Goal: Task Accomplishment & Management: Manage account settings

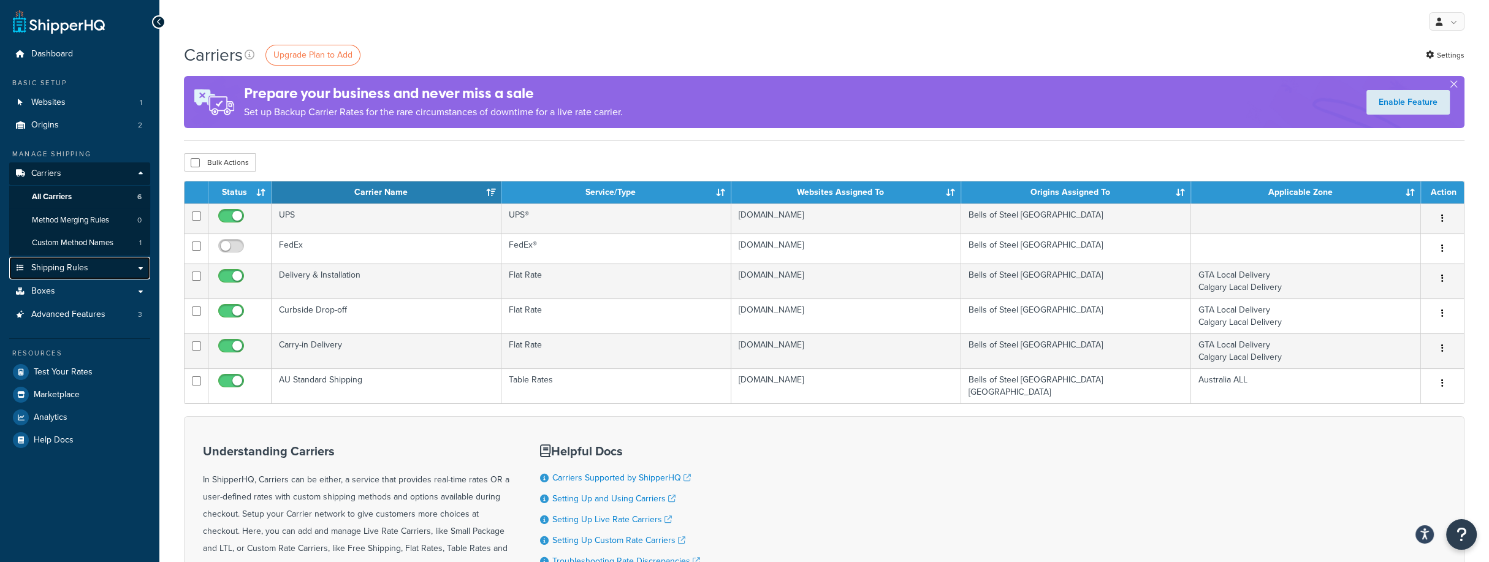
click at [96, 271] on link "Shipping Rules" at bounding box center [79, 268] width 141 height 23
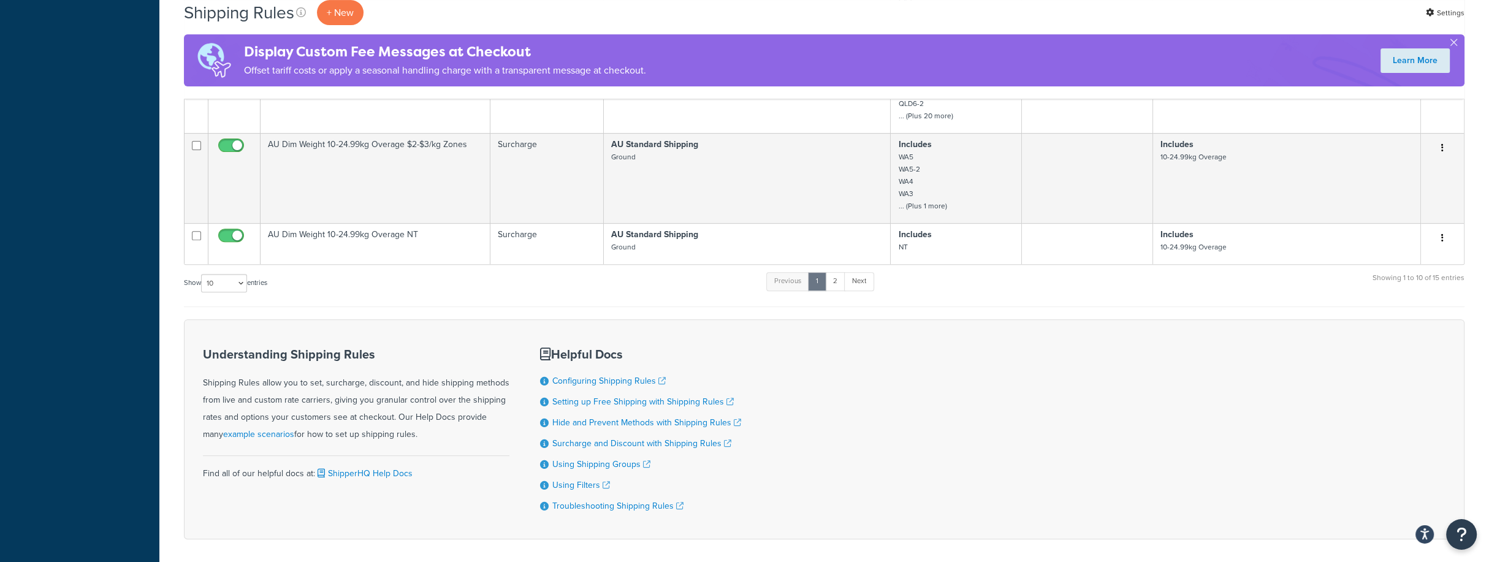
scroll to position [708, 0]
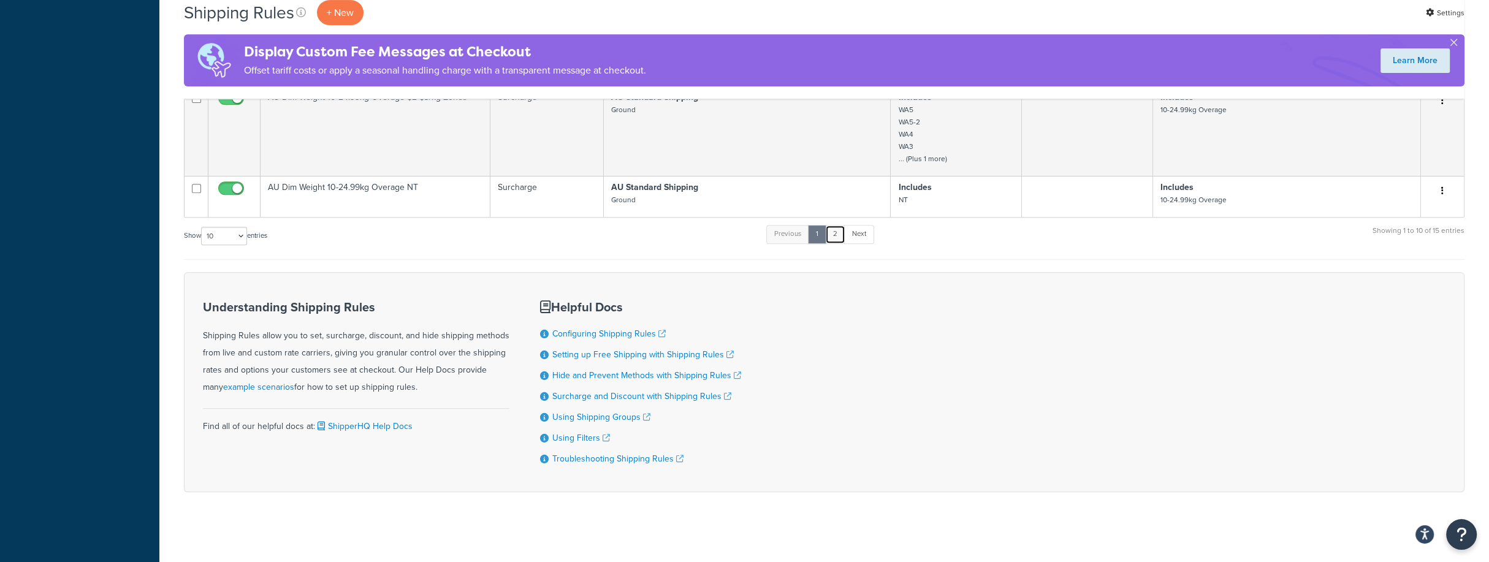
click at [841, 237] on link "2" at bounding box center [835, 234] width 20 height 18
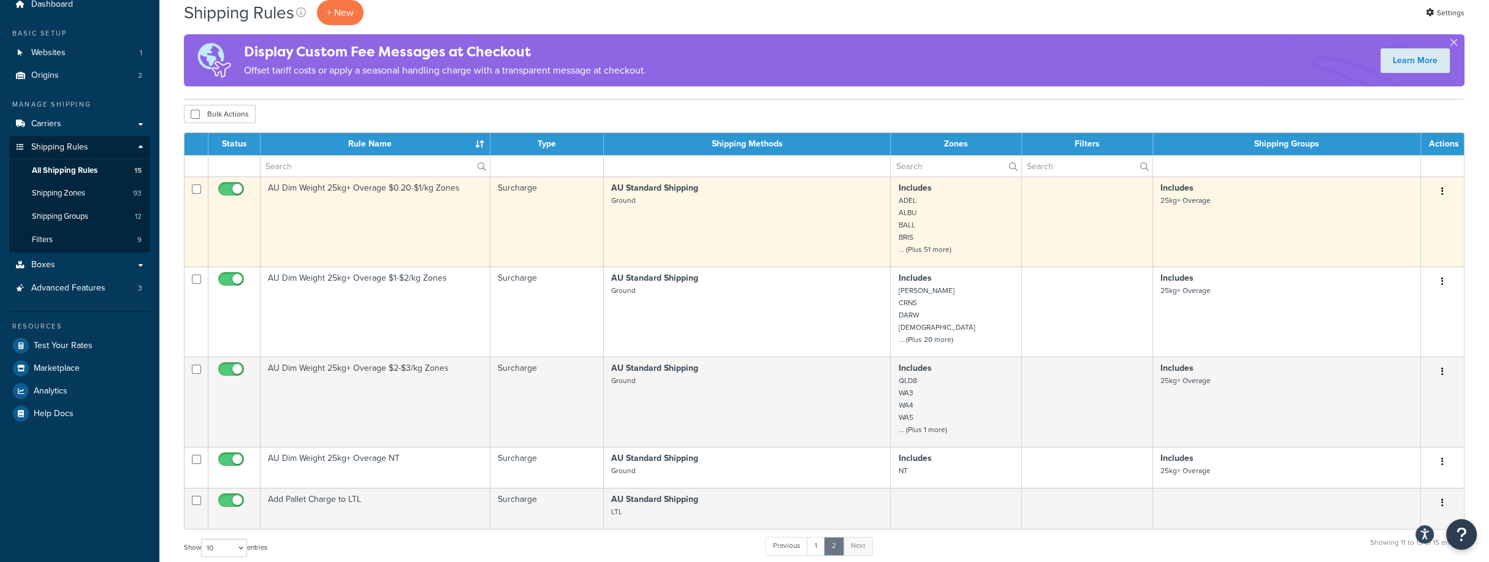
scroll to position [0, 0]
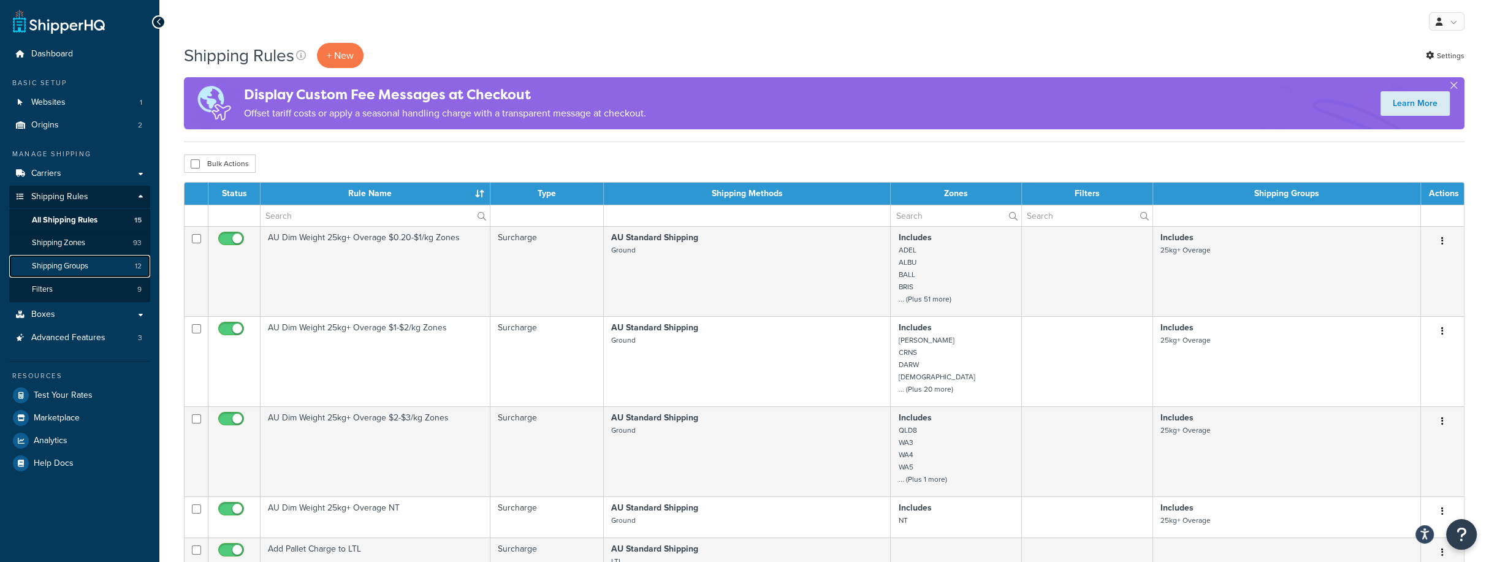
click at [79, 265] on span "Shipping Groups" at bounding box center [60, 266] width 56 height 10
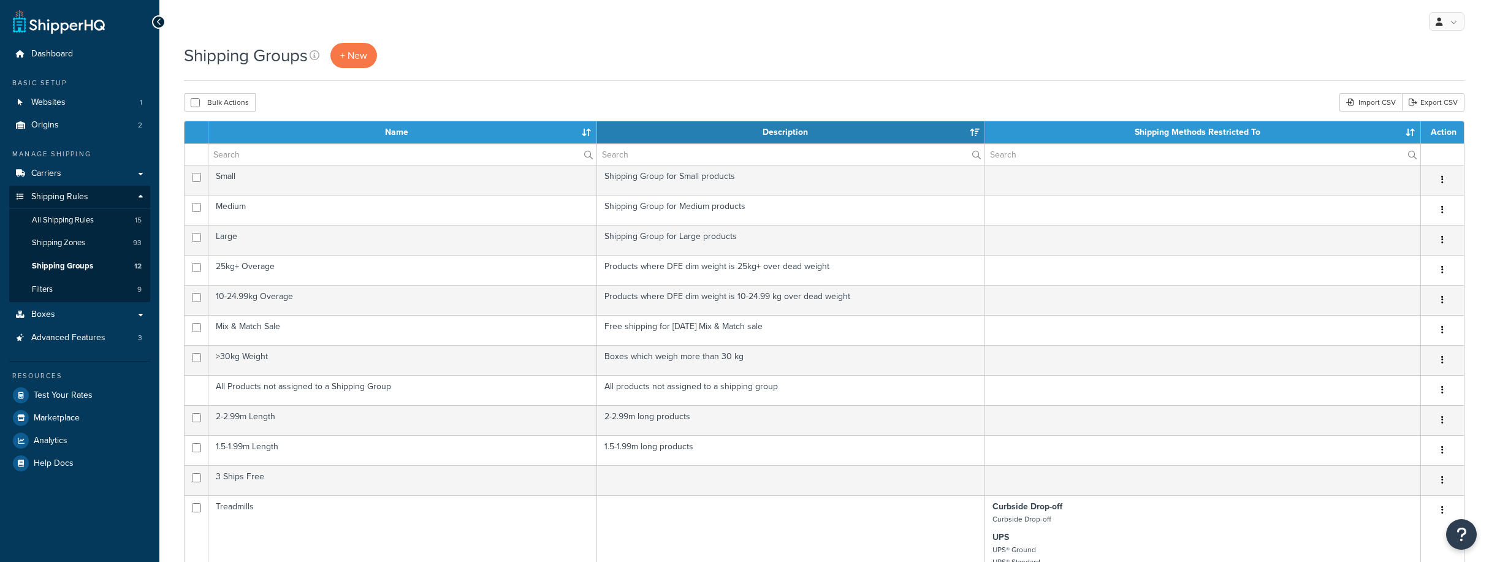
select select "15"
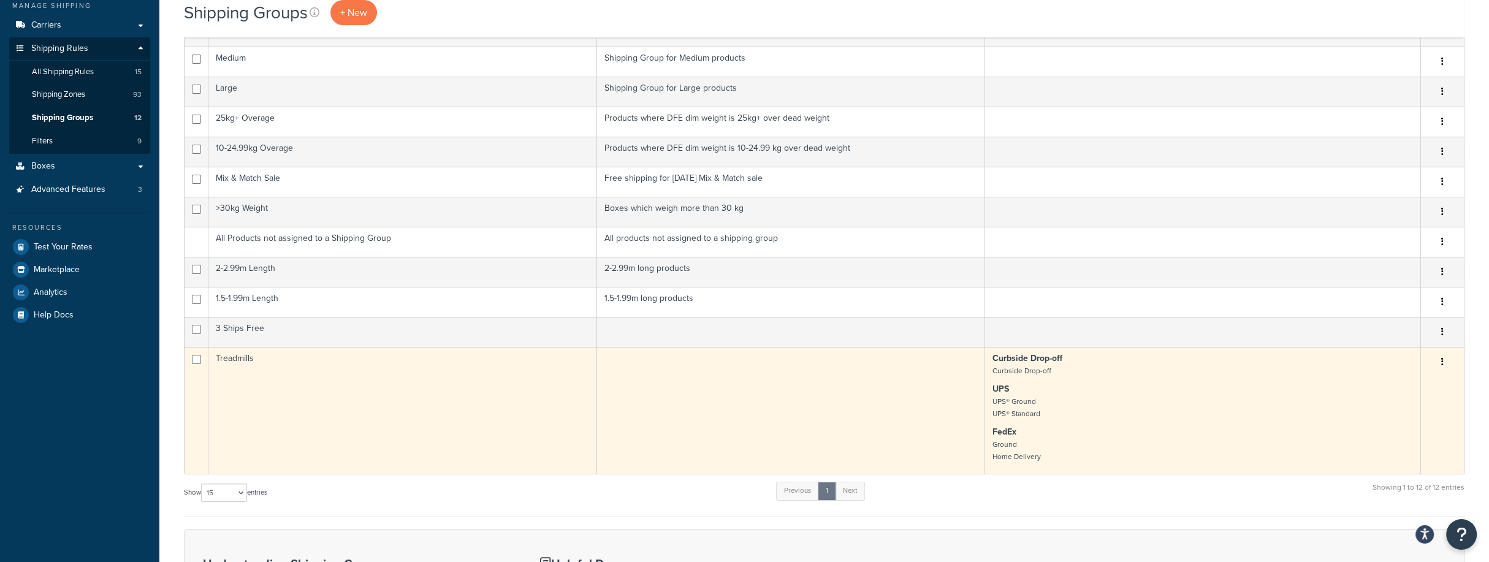
scroll to position [66, 0]
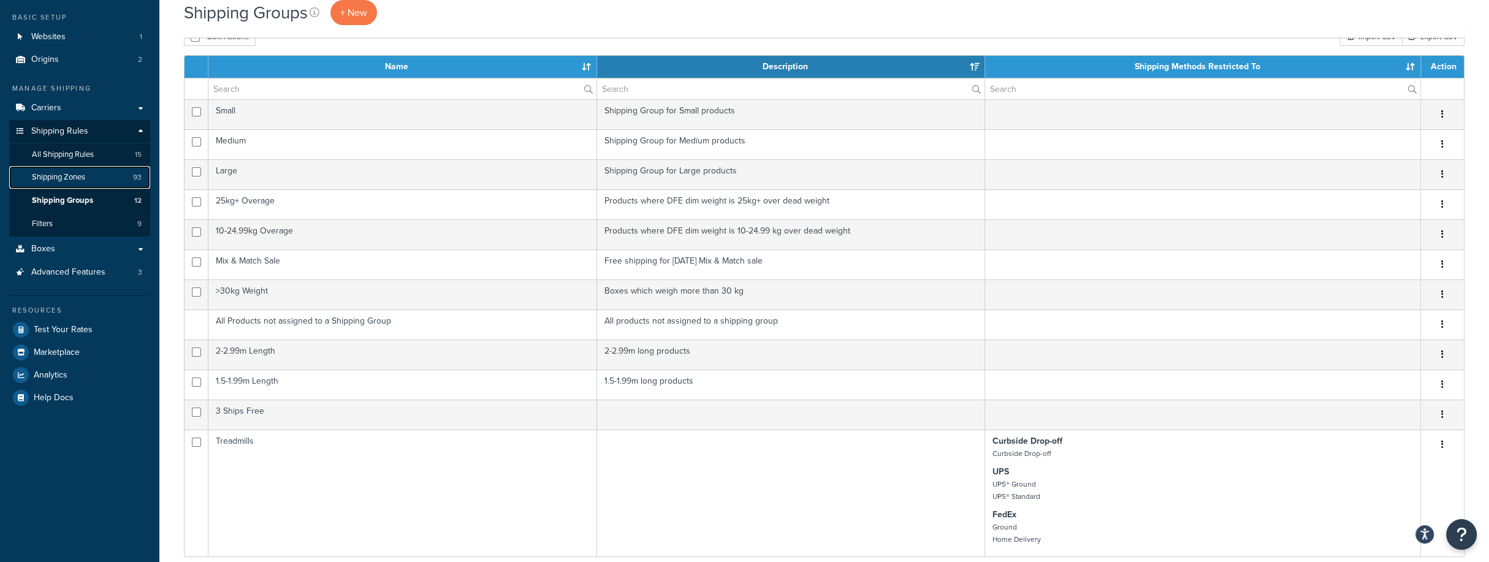
click at [82, 180] on span "Shipping Zones" at bounding box center [58, 177] width 53 height 10
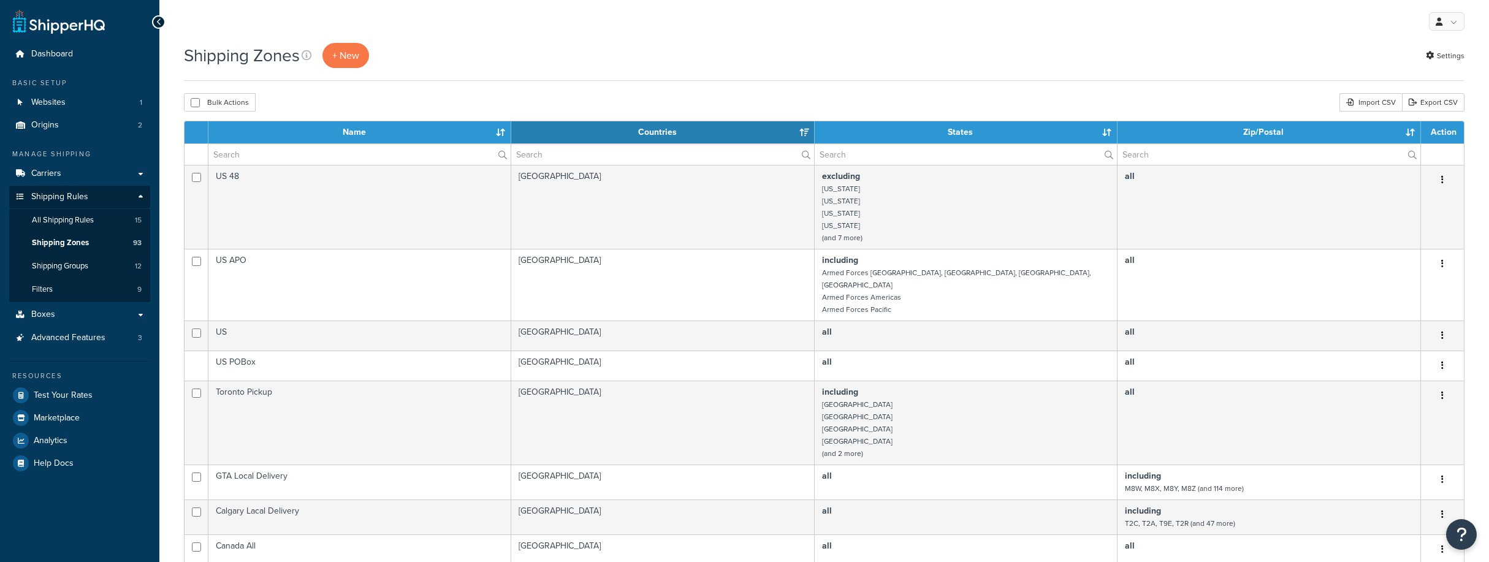
select select "15"
click at [64, 220] on span "All Shipping Rules" at bounding box center [63, 220] width 62 height 10
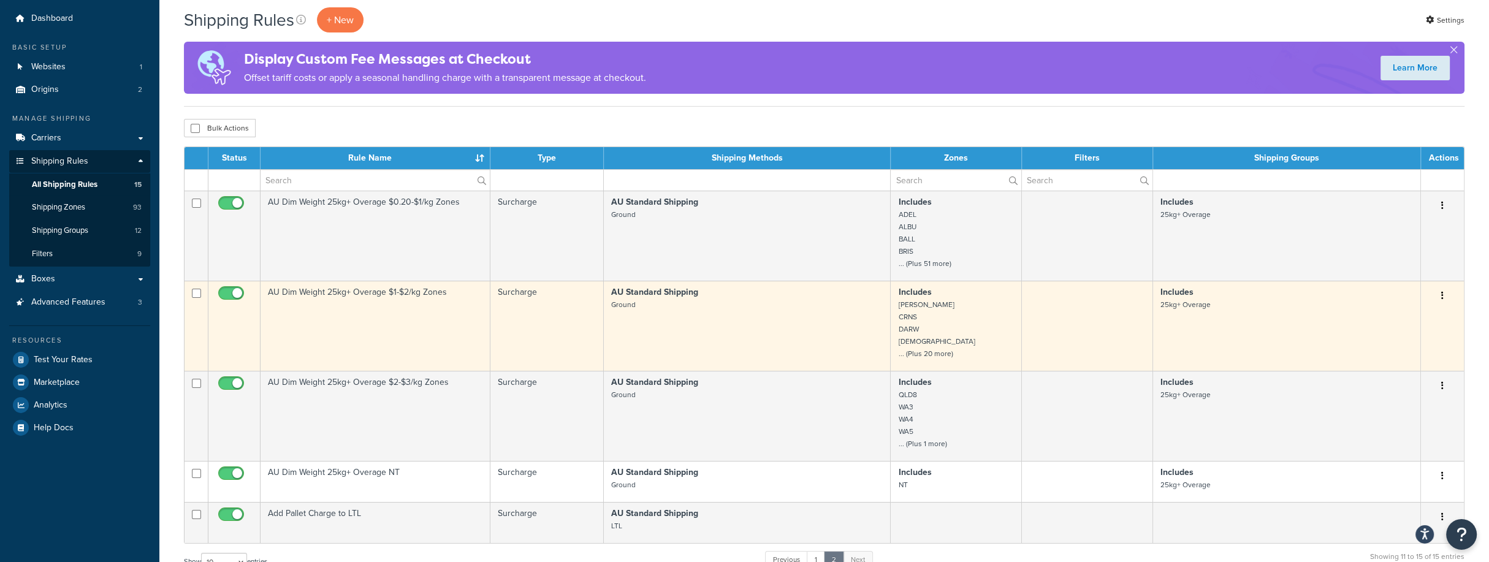
scroll to position [132, 0]
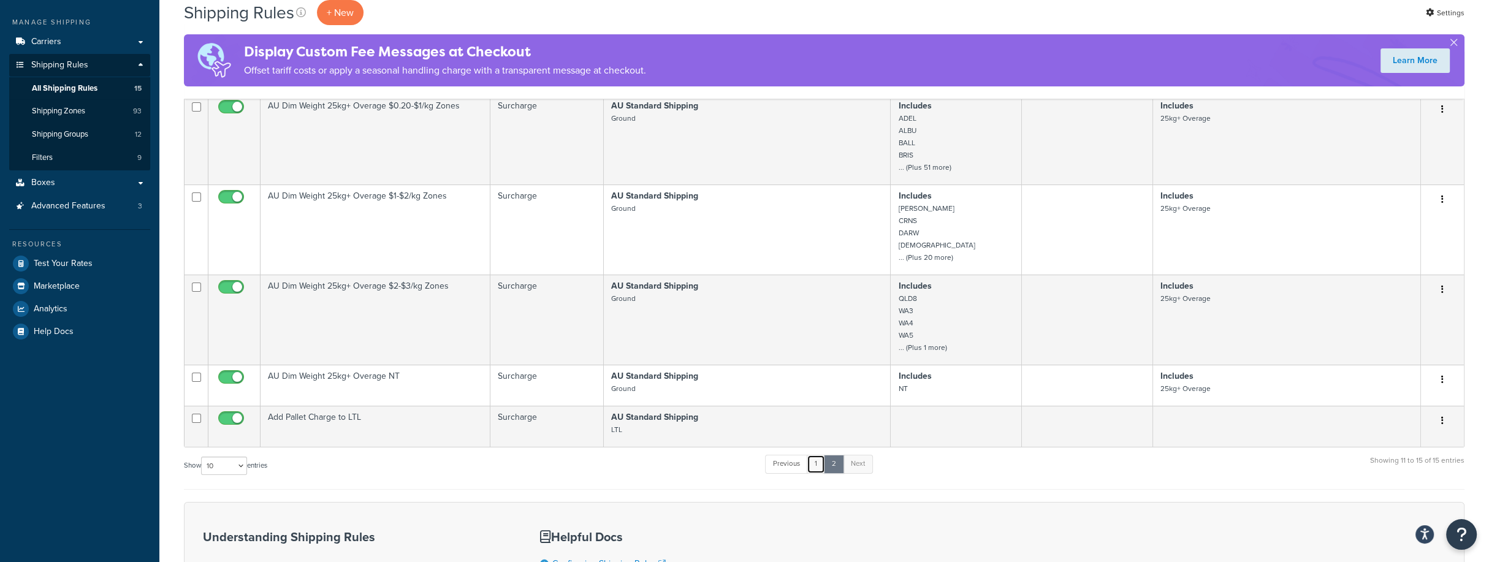
click at [816, 466] on link "1" at bounding box center [816, 464] width 18 height 18
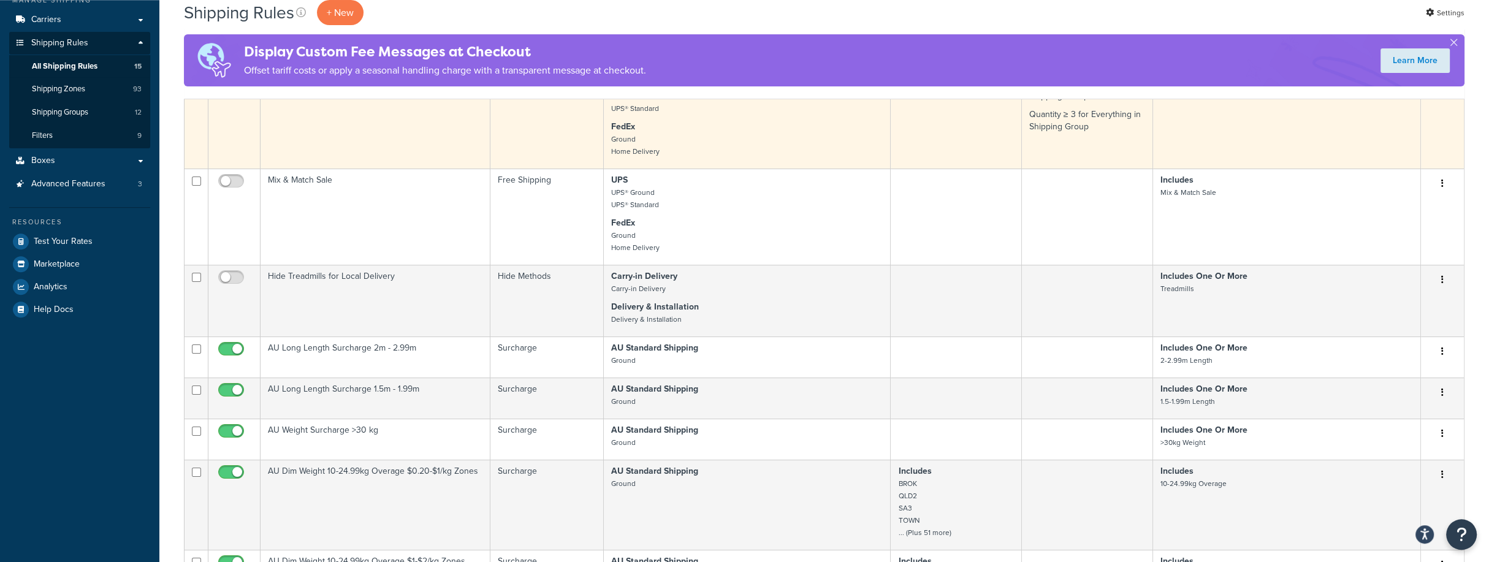
scroll to position [0, 0]
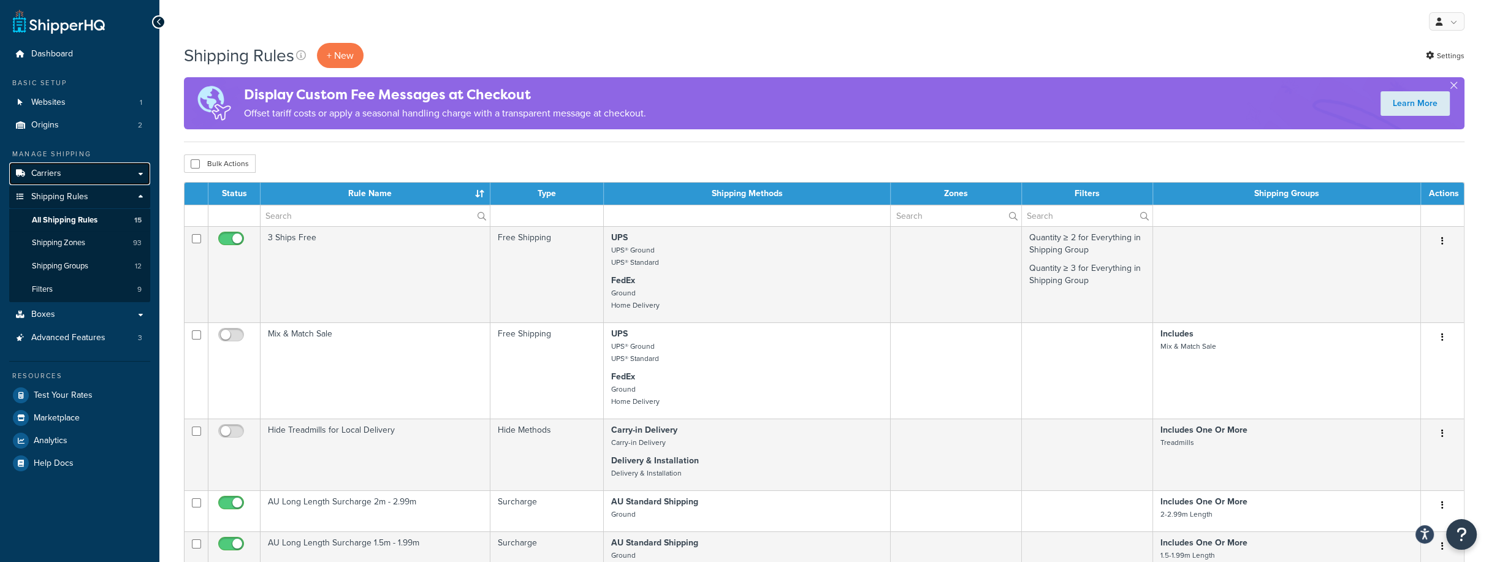
click at [144, 173] on link "Carriers" at bounding box center [79, 173] width 141 height 23
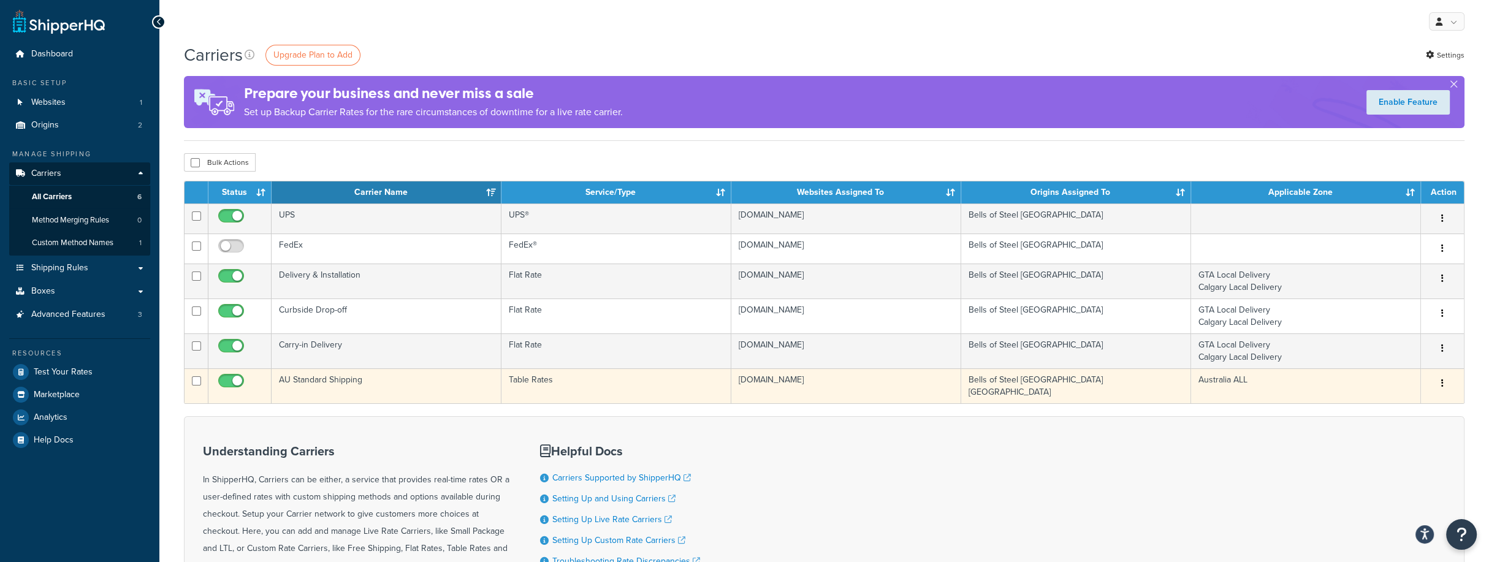
click at [349, 387] on td "AU Standard Shipping" at bounding box center [386, 385] width 230 height 35
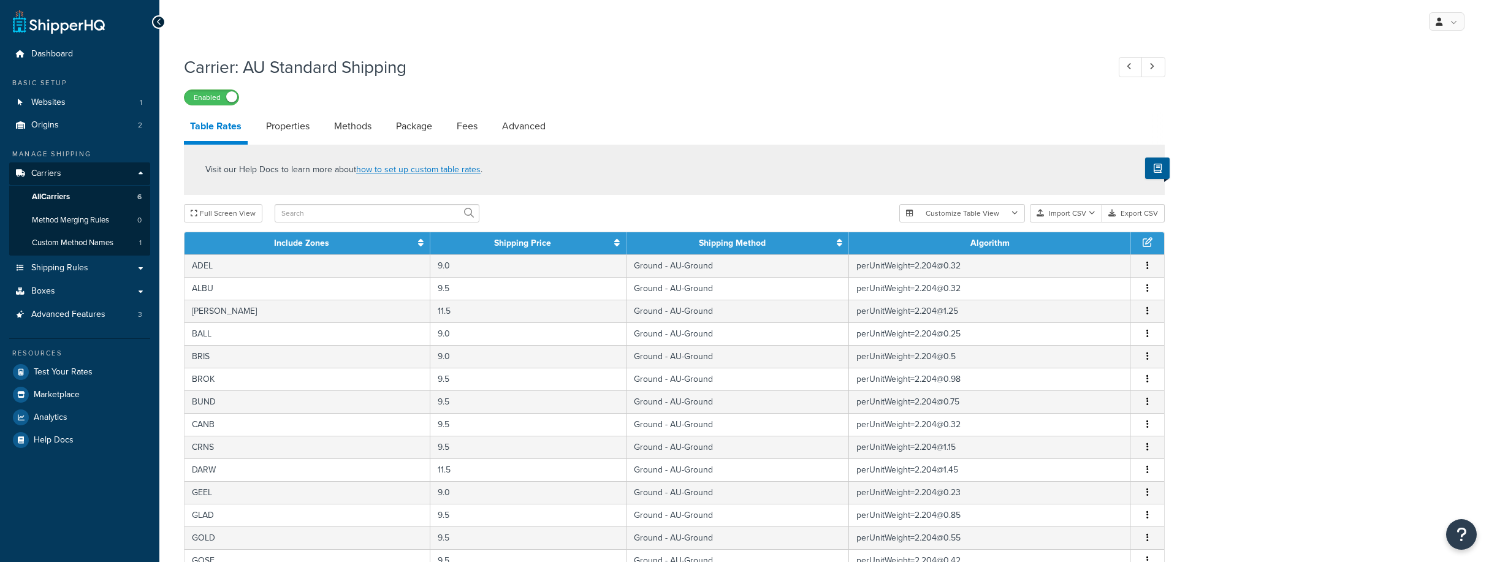
select select "25"
click at [303, 206] on input "text" at bounding box center [377, 213] width 205 height 18
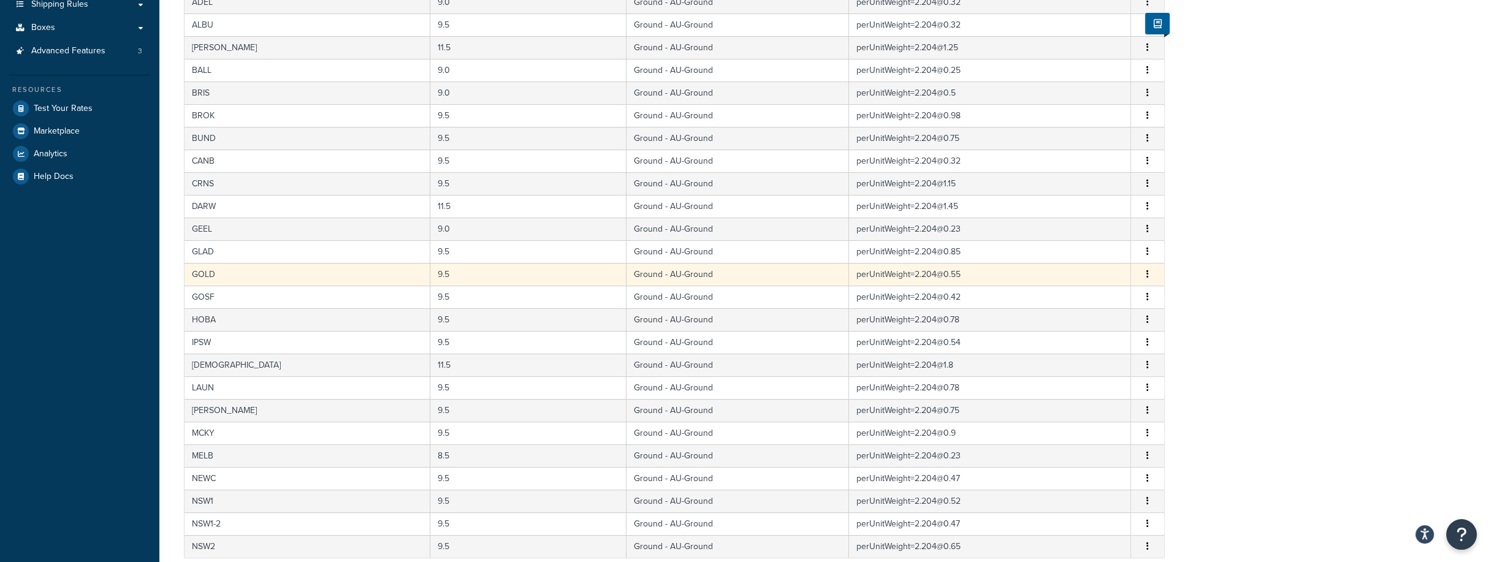
scroll to position [427, 0]
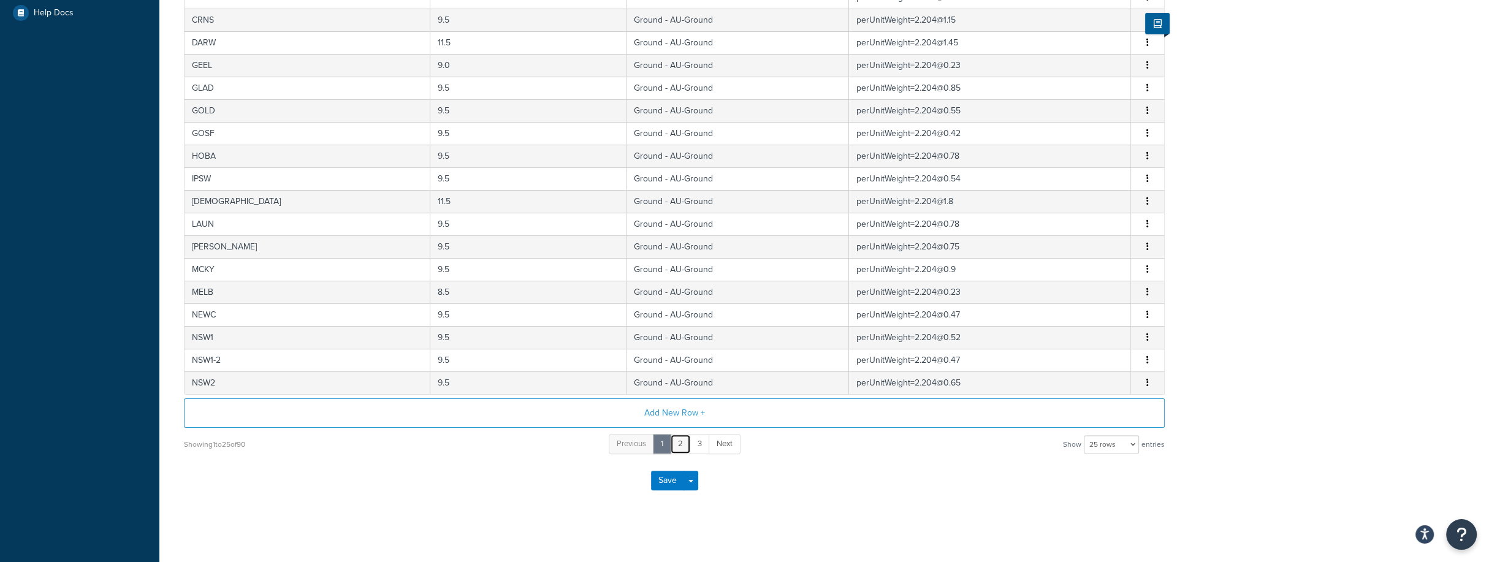
click at [683, 441] on link "2" at bounding box center [680, 444] width 21 height 20
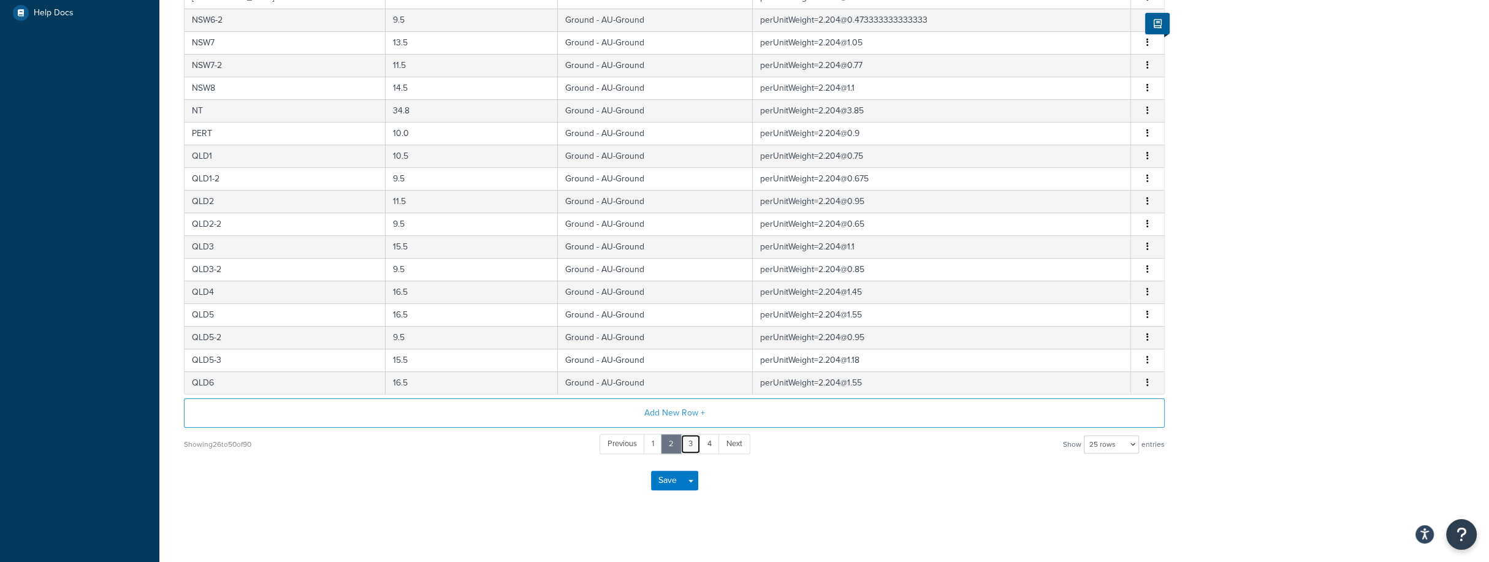
click at [689, 439] on link "3" at bounding box center [690, 444] width 20 height 20
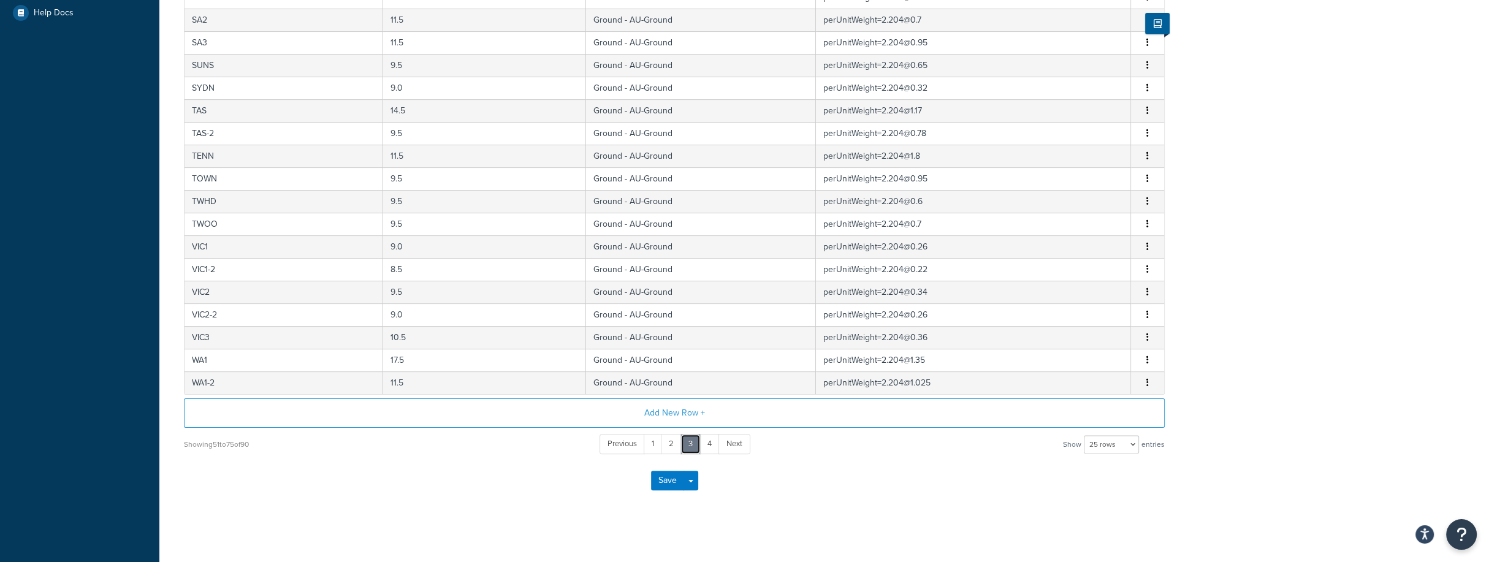
scroll to position [0, 0]
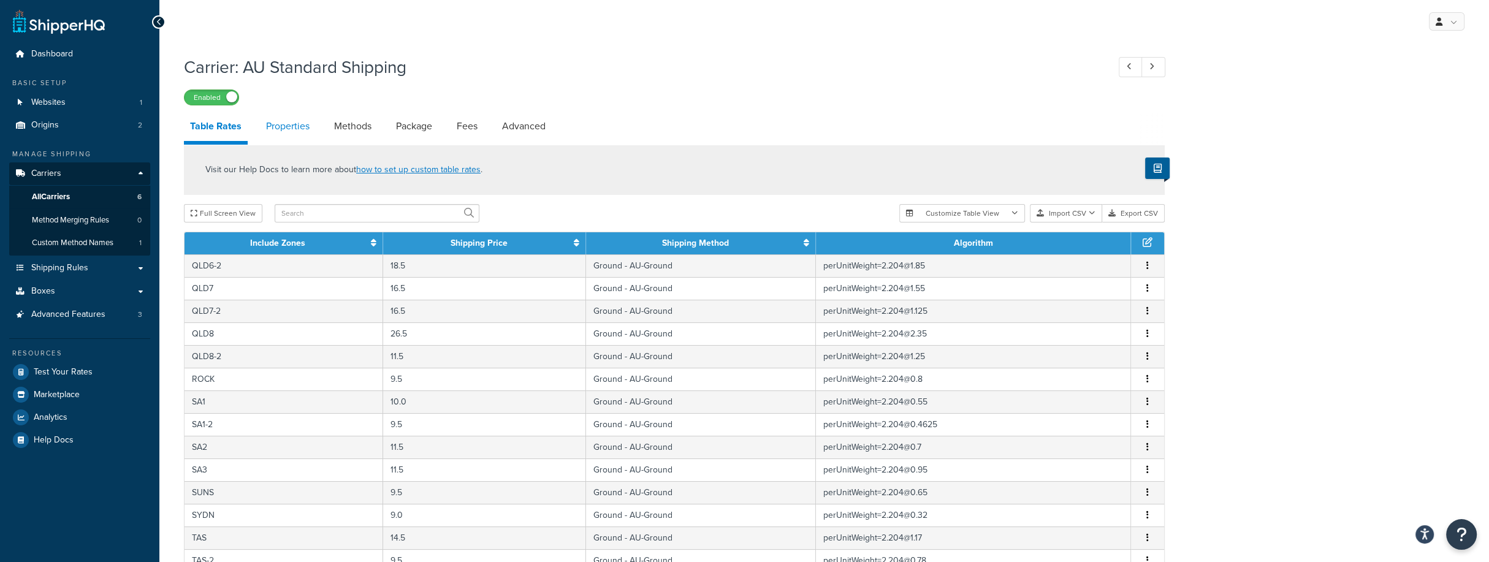
click at [284, 125] on link "Properties" at bounding box center [288, 126] width 56 height 29
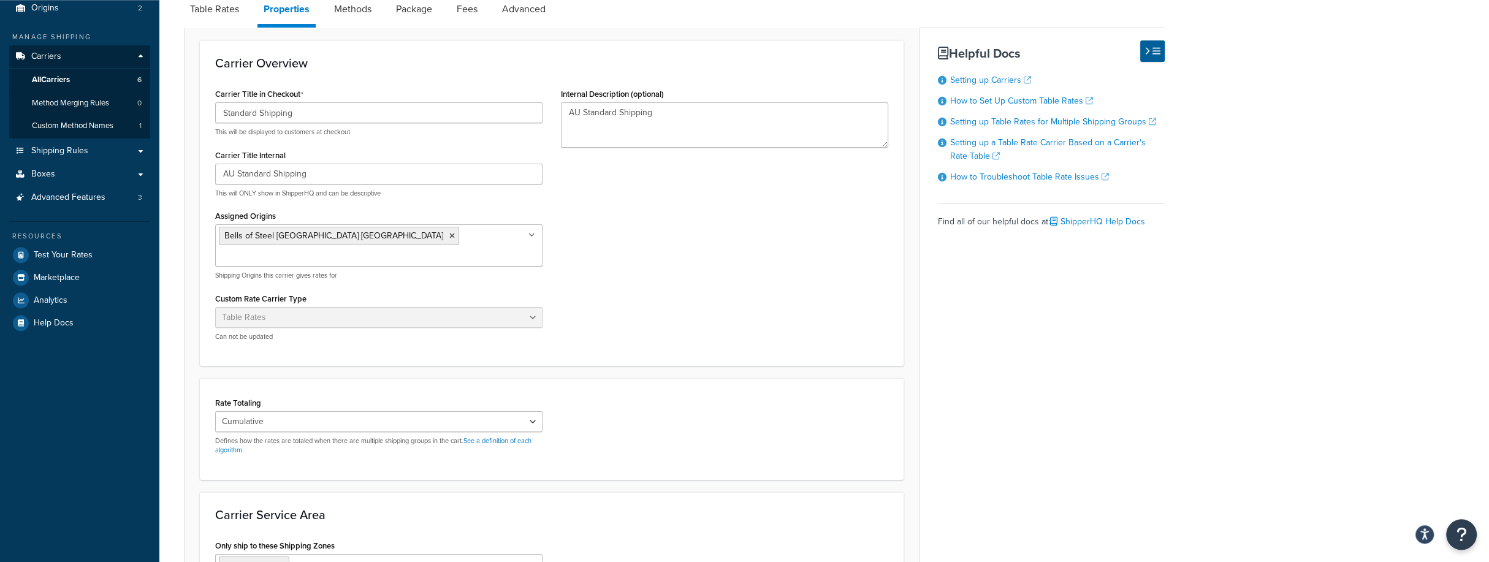
scroll to position [73, 0]
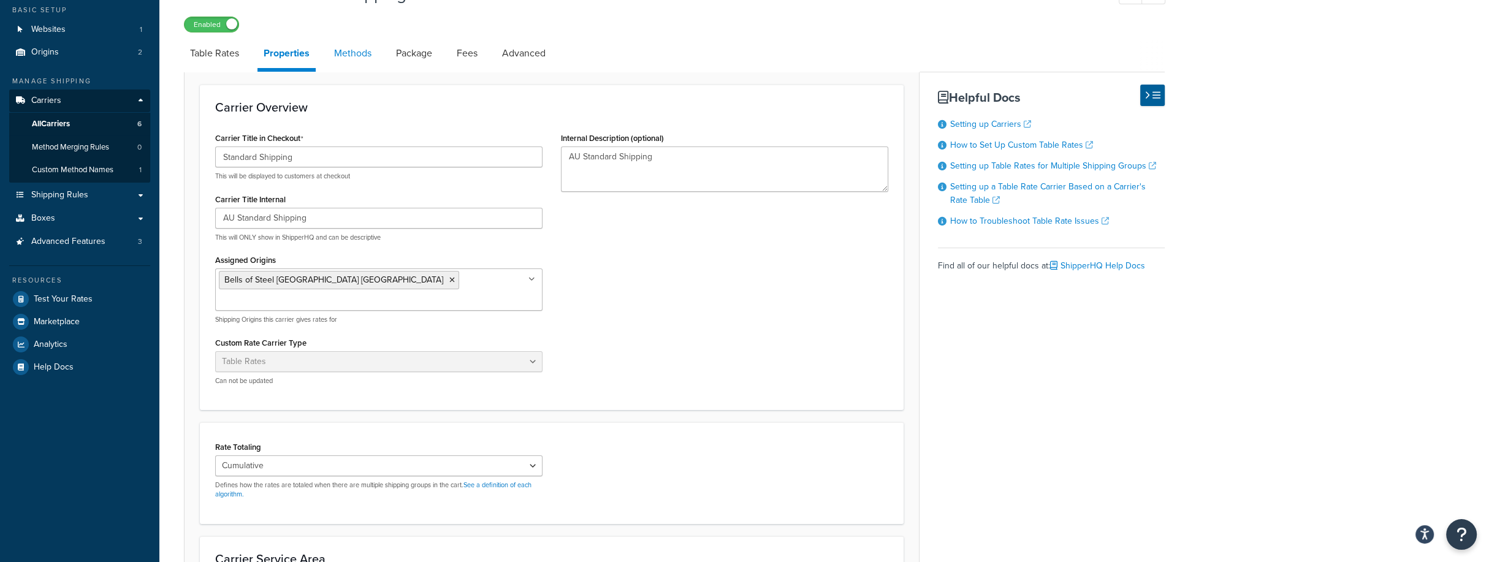
click at [366, 53] on link "Methods" at bounding box center [353, 53] width 50 height 29
select select "25"
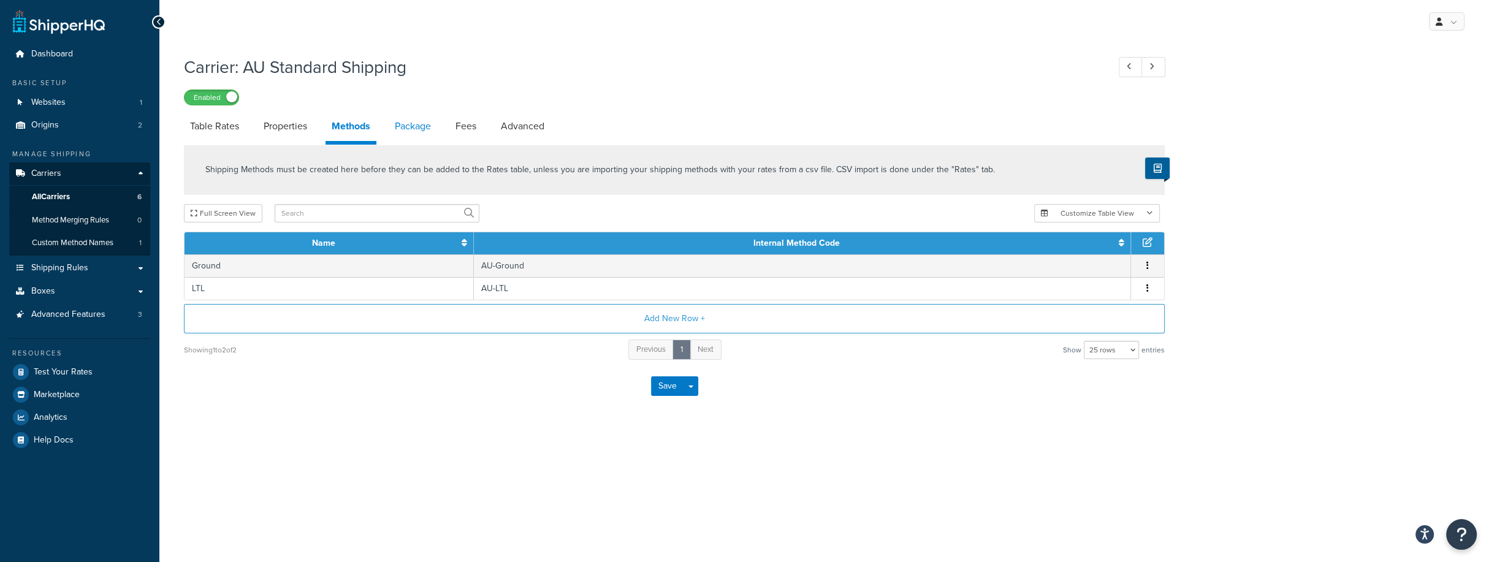
click at [431, 124] on link "Package" at bounding box center [413, 126] width 48 height 29
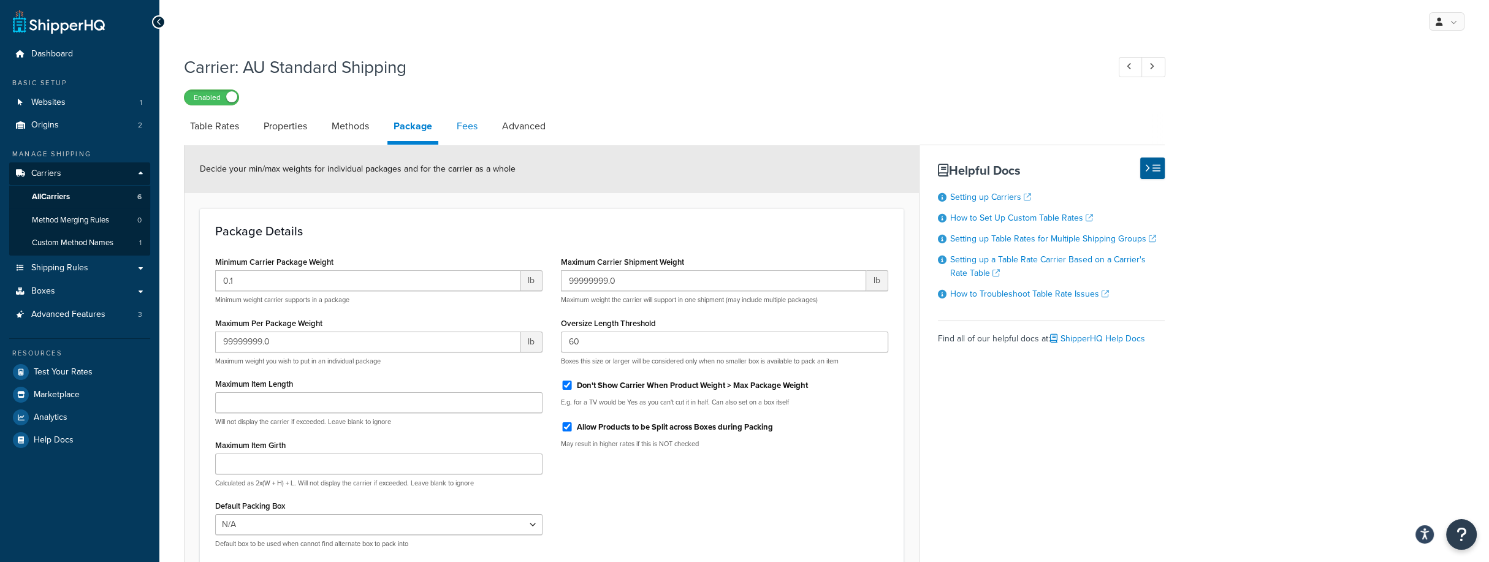
click at [478, 126] on link "Fees" at bounding box center [466, 126] width 33 height 29
select select "AFTER"
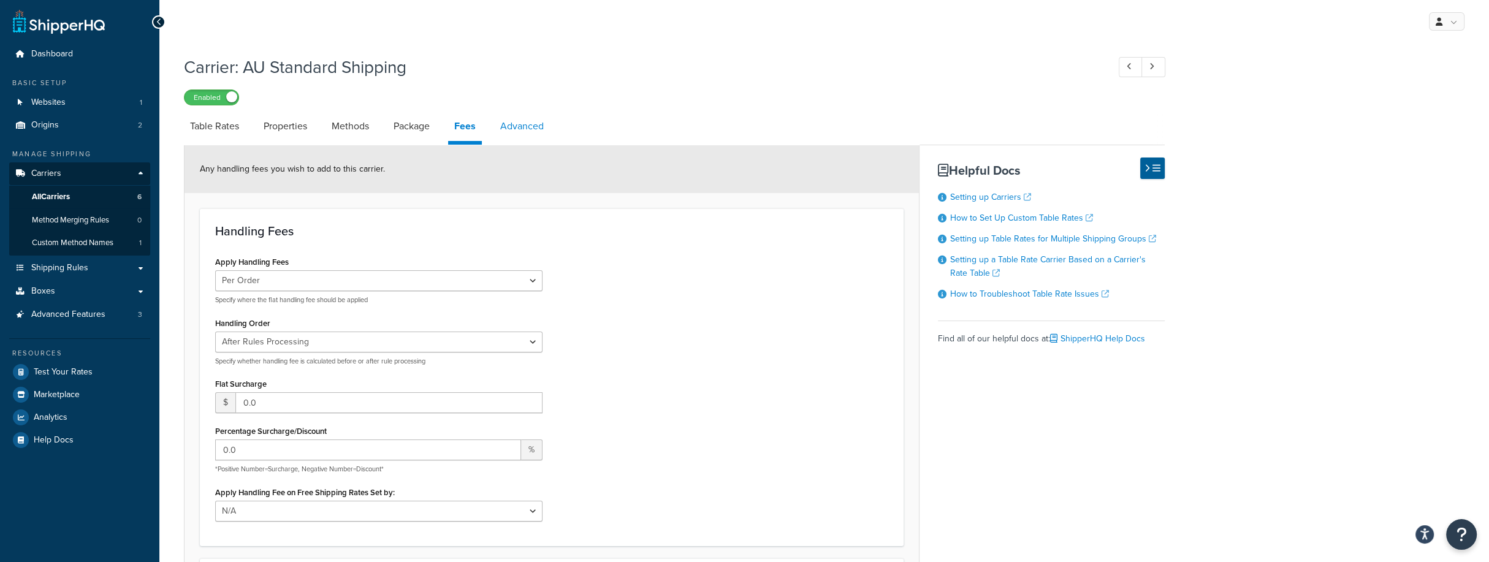
click at [526, 123] on link "Advanced" at bounding box center [522, 126] width 56 height 29
select select "false"
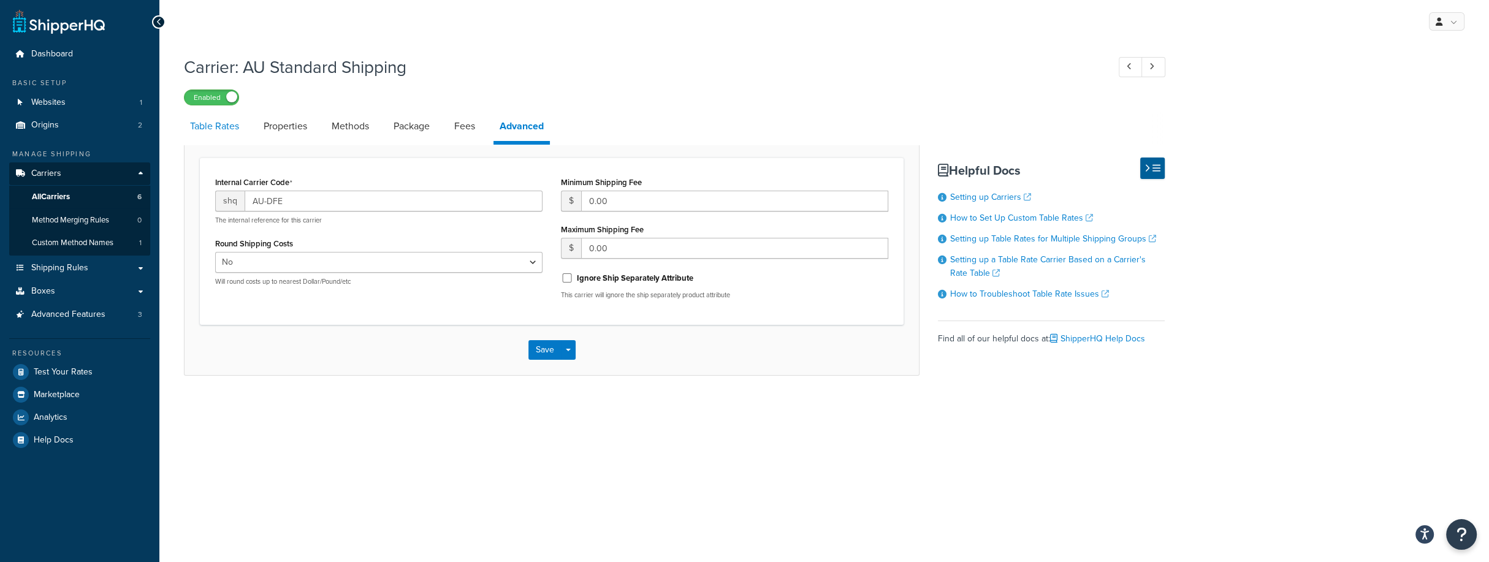
click at [211, 130] on link "Table Rates" at bounding box center [214, 126] width 61 height 29
select select "25"
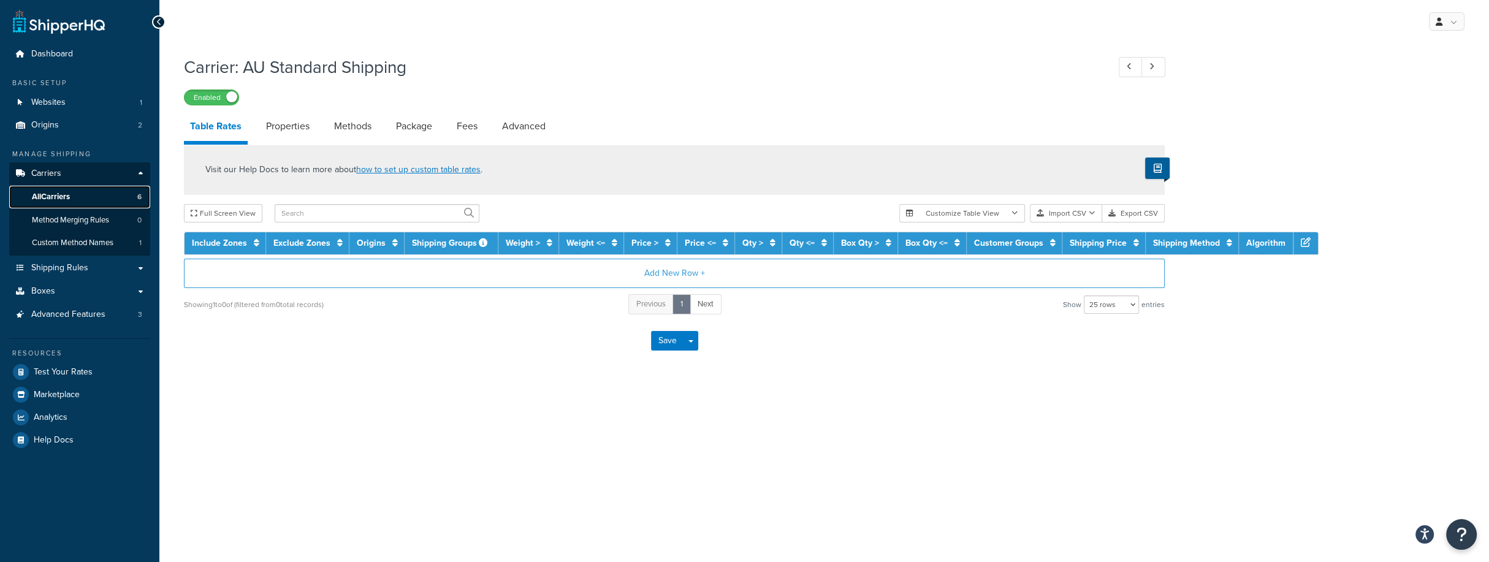
click at [88, 196] on link "All Carriers 6" at bounding box center [79, 197] width 141 height 23
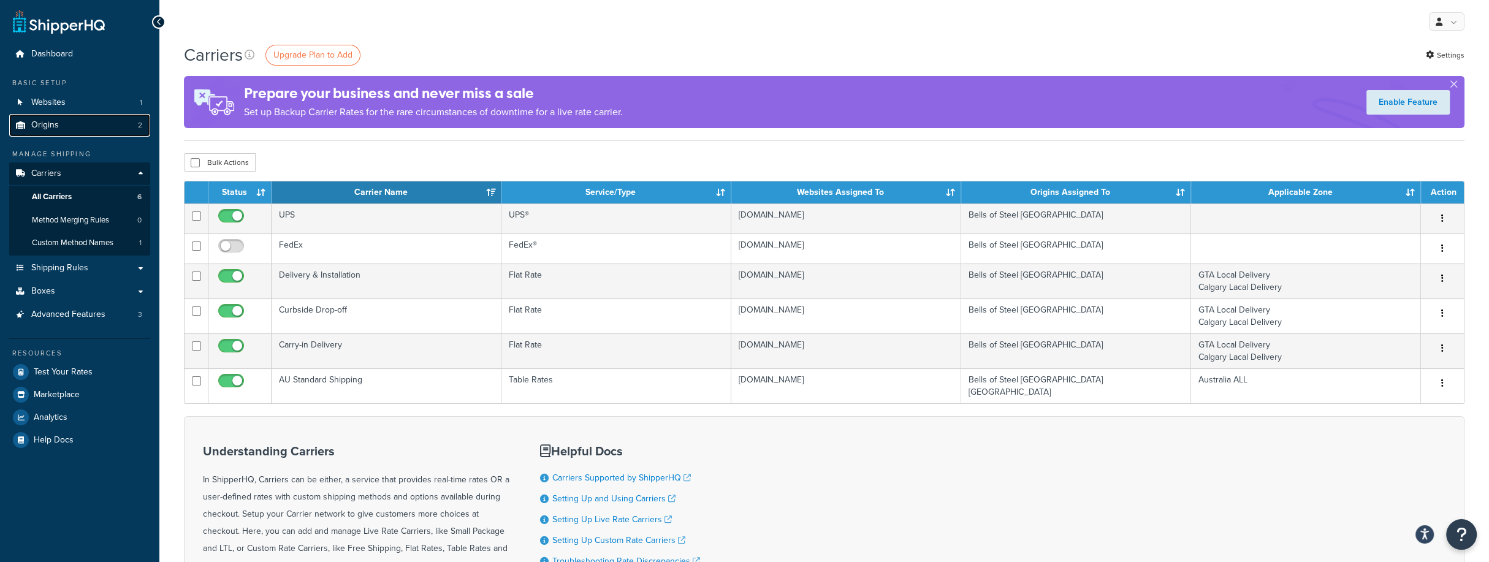
click at [107, 121] on link "Origins 2" at bounding box center [79, 125] width 141 height 23
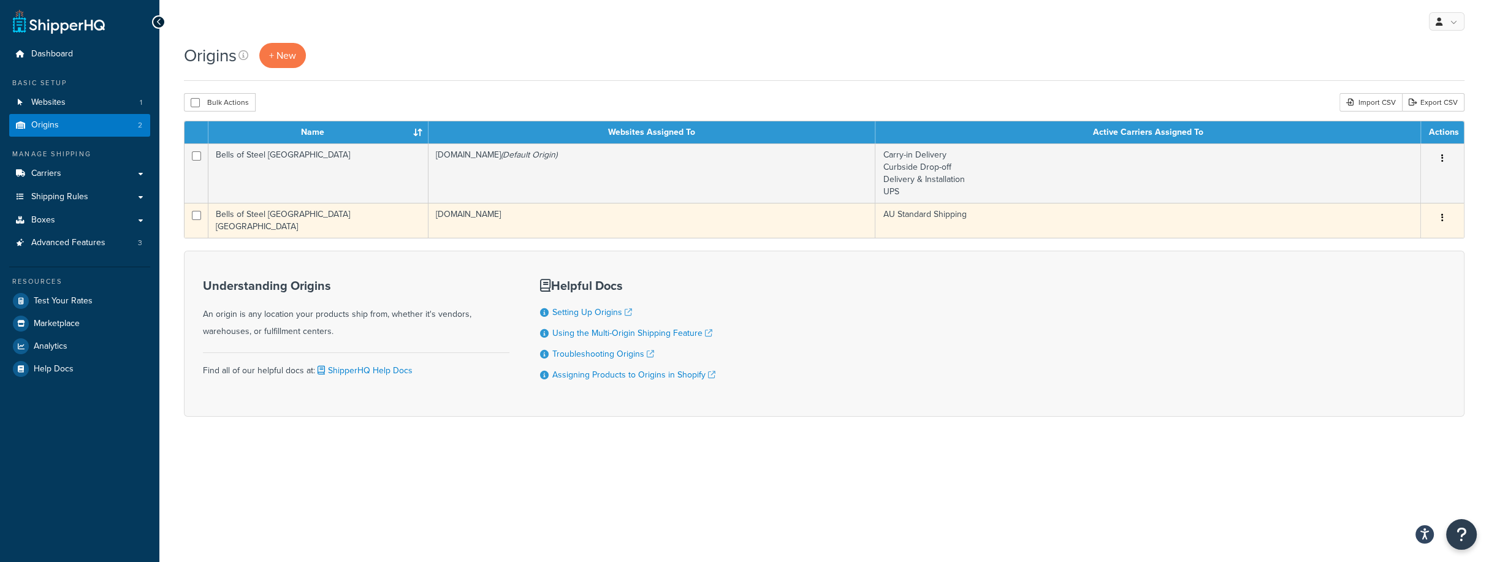
click at [302, 212] on td "Bells of Steel [GEOGRAPHIC_DATA] [GEOGRAPHIC_DATA]" at bounding box center [318, 220] width 220 height 35
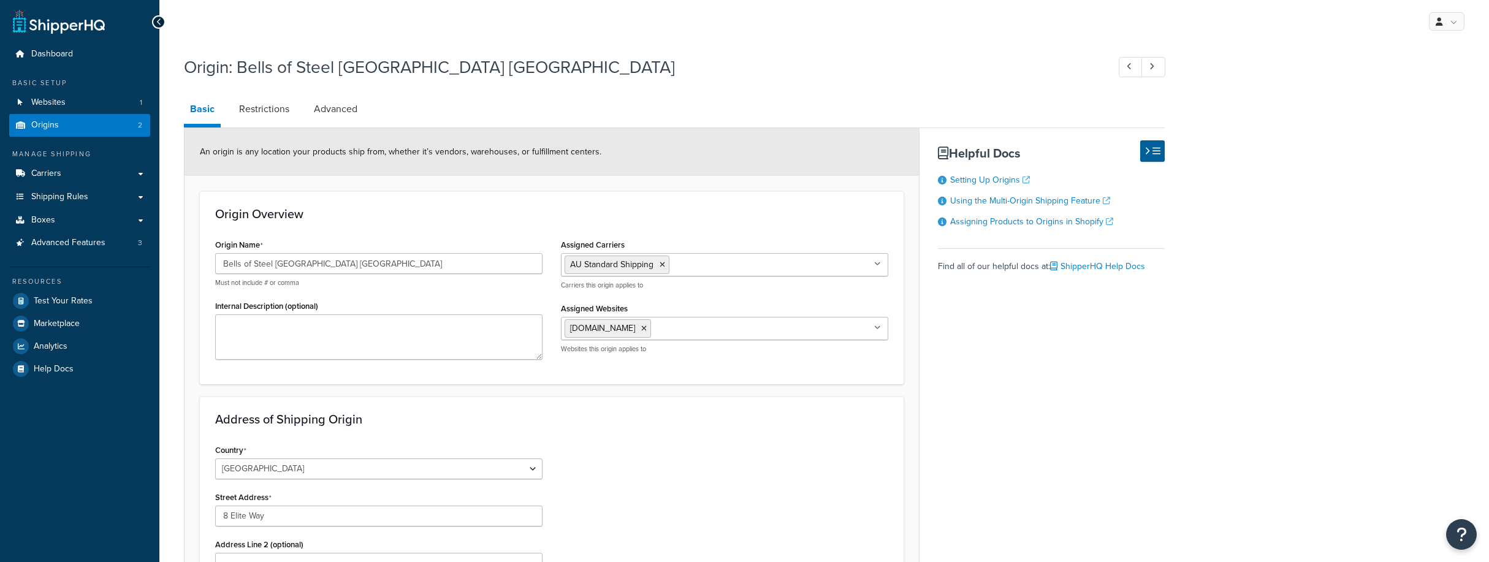
select select "1013"
select select "179"
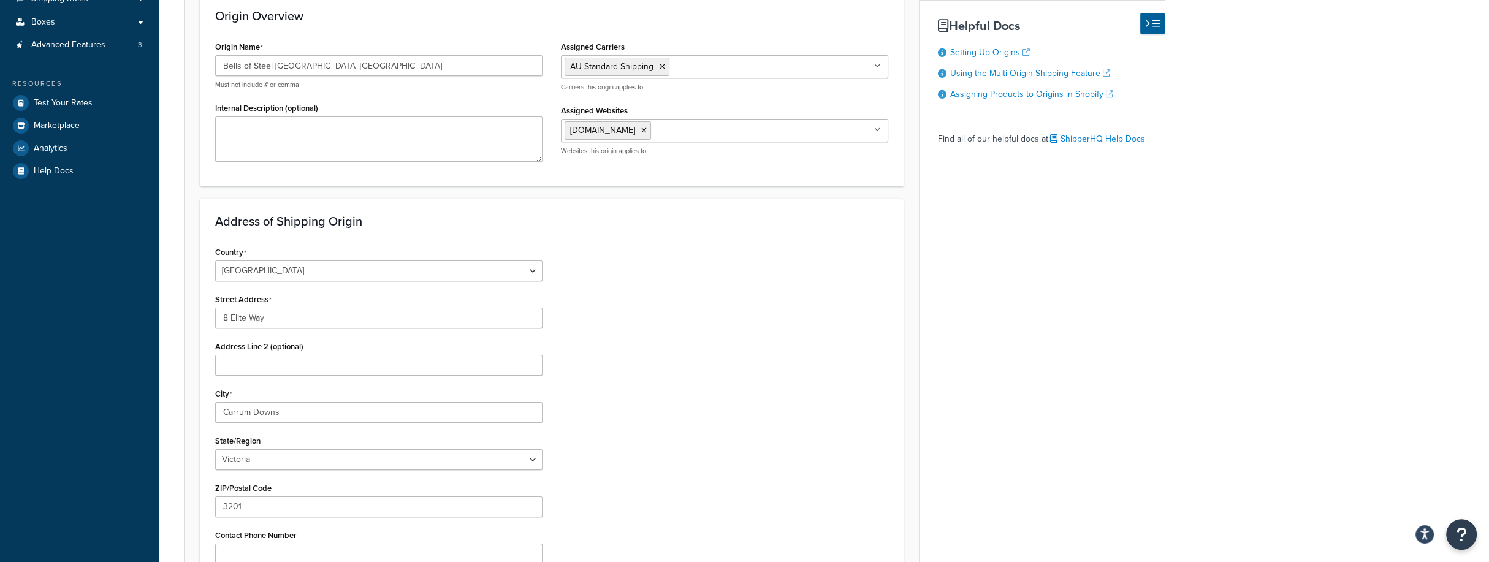
scroll to position [15, 0]
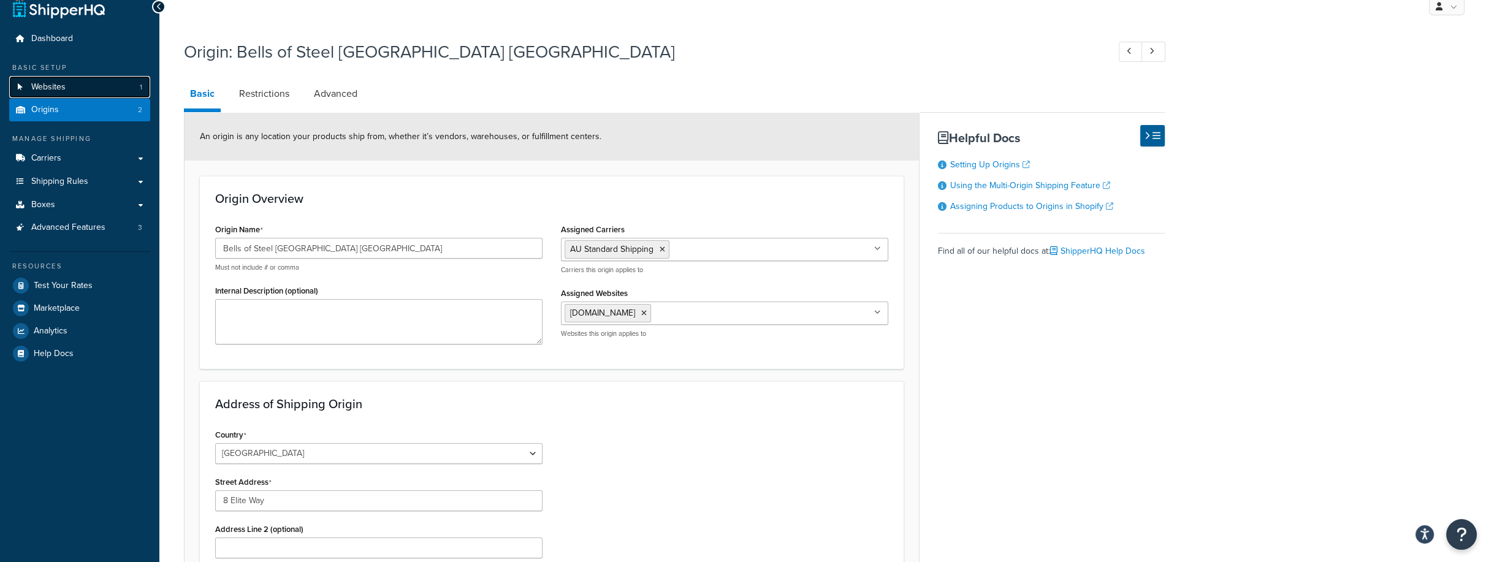
click at [77, 89] on link "Websites 1" at bounding box center [79, 87] width 141 height 23
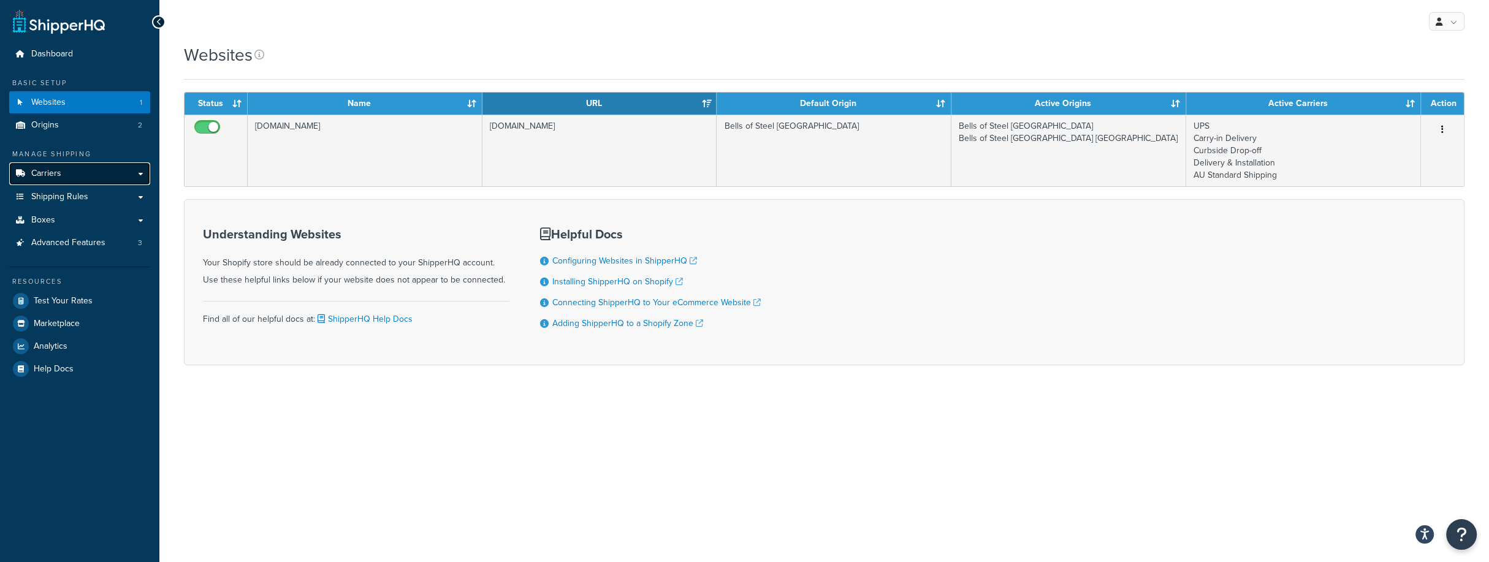
click at [72, 173] on link "Carriers" at bounding box center [79, 173] width 141 height 23
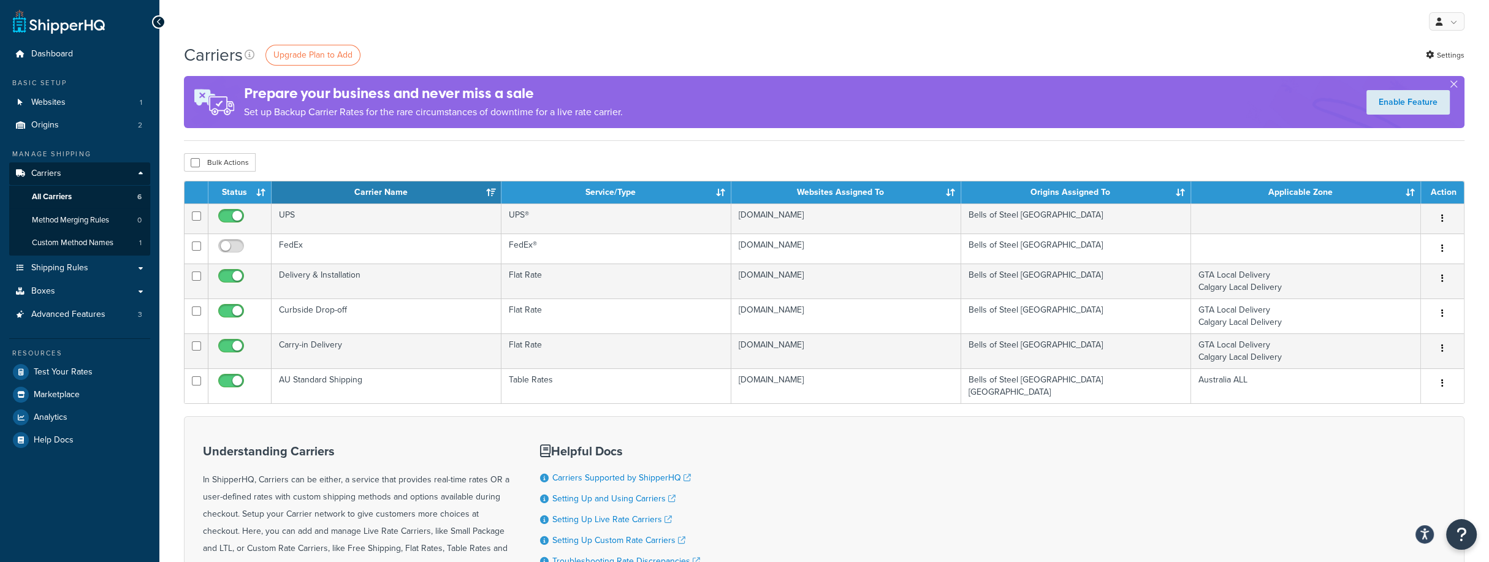
click at [1001, 59] on div "Carriers Upgrade Plan to Add Settings" at bounding box center [824, 55] width 1280 height 24
click at [936, 144] on div "Carriers Upgrade Plan to Add Settings Prepare your business and never miss a sa…" at bounding box center [823, 368] width 1329 height 651
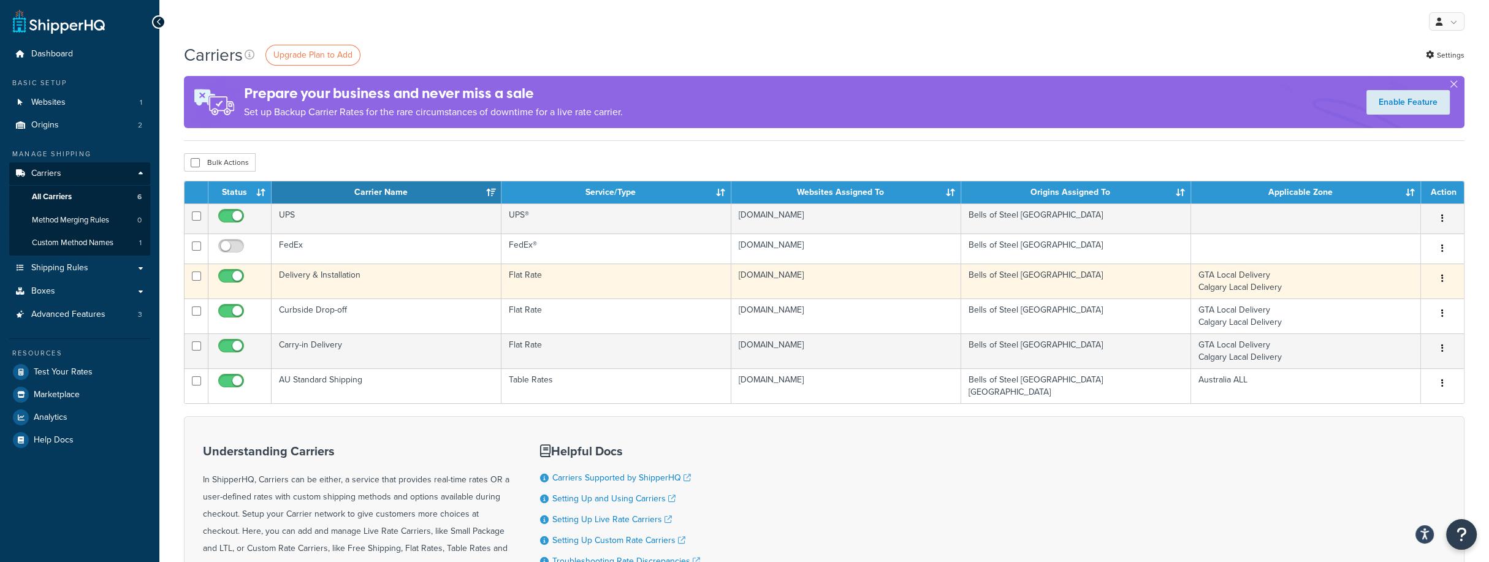
click at [313, 283] on td "Delivery & Installation" at bounding box center [386, 281] width 230 height 35
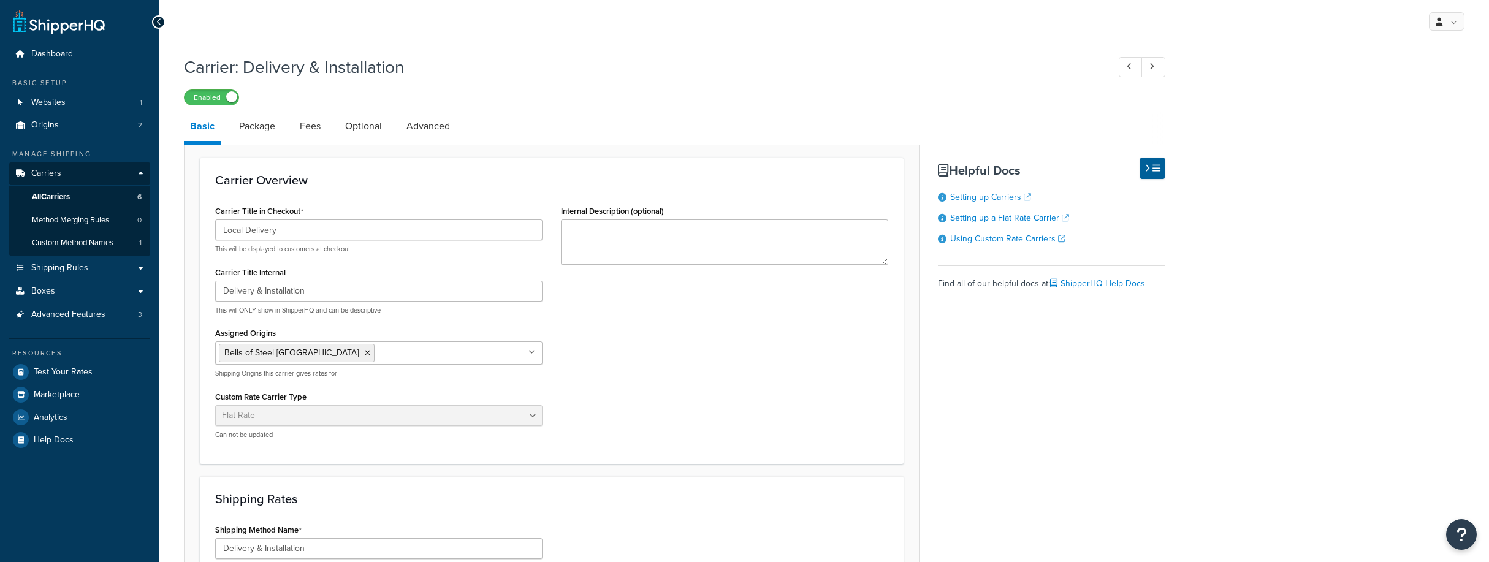
select select "flat"
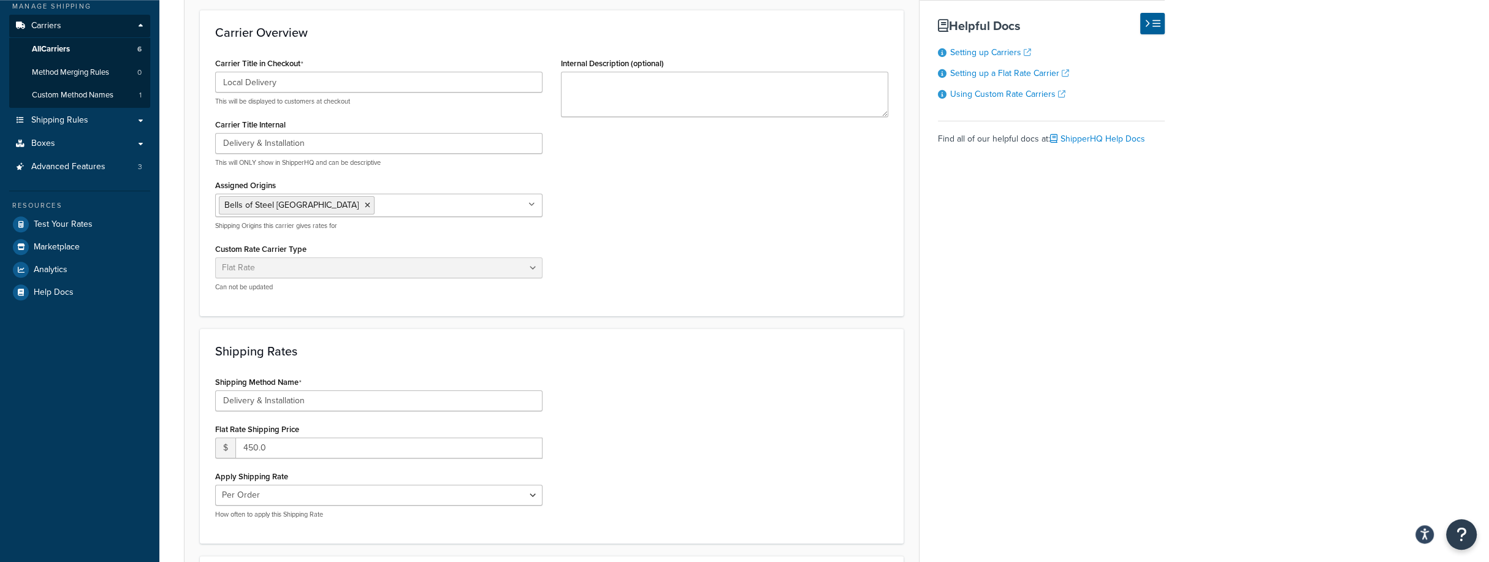
scroll to position [264, 0]
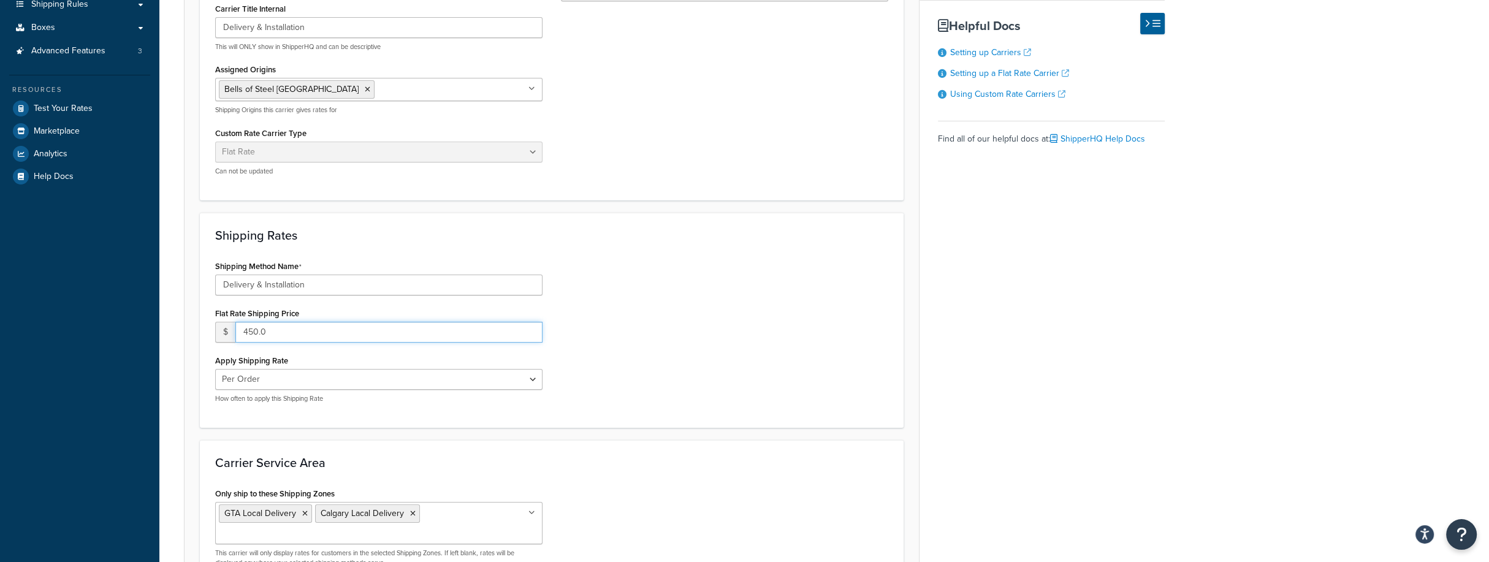
click at [290, 327] on input "450.0" at bounding box center [388, 332] width 307 height 21
click at [254, 328] on input "450.0" at bounding box center [388, 332] width 307 height 21
type input "405.0"
click at [700, 346] on div "Shipping Method Name Delivery & Installation Flat Rate Shipping Price $ 405.0 A…" at bounding box center [551, 334] width 691 height 155
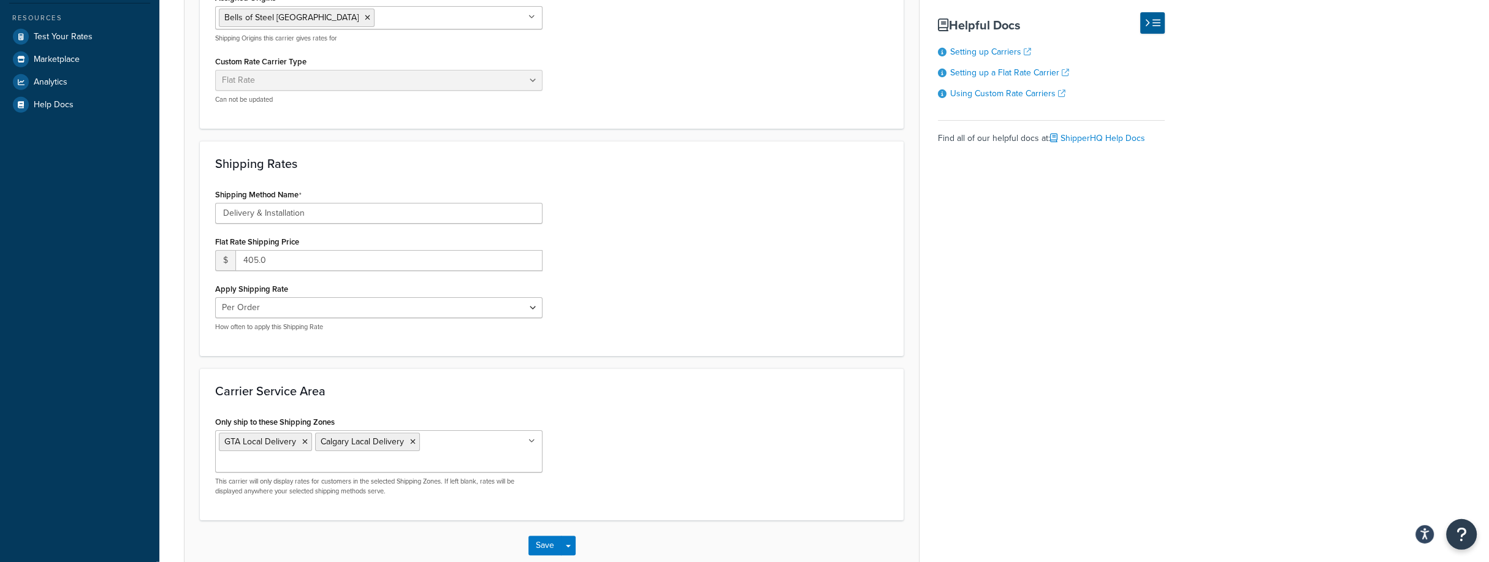
scroll to position [395, 0]
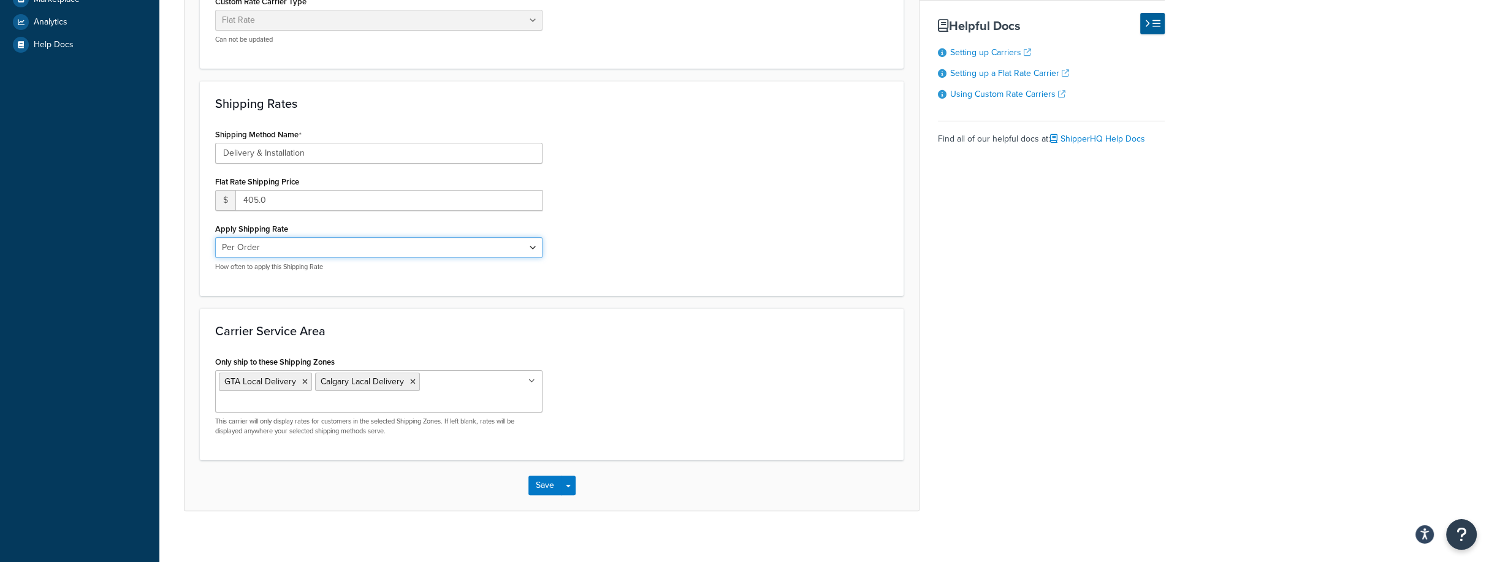
click at [215, 237] on select "Per Order Per Item Per Package" at bounding box center [378, 247] width 327 height 21
click at [616, 241] on div "Shipping Method Name Delivery & Installation Flat Rate Shipping Price $ 405.0 A…" at bounding box center [551, 203] width 691 height 155
click at [545, 479] on button "Save" at bounding box center [544, 486] width 33 height 20
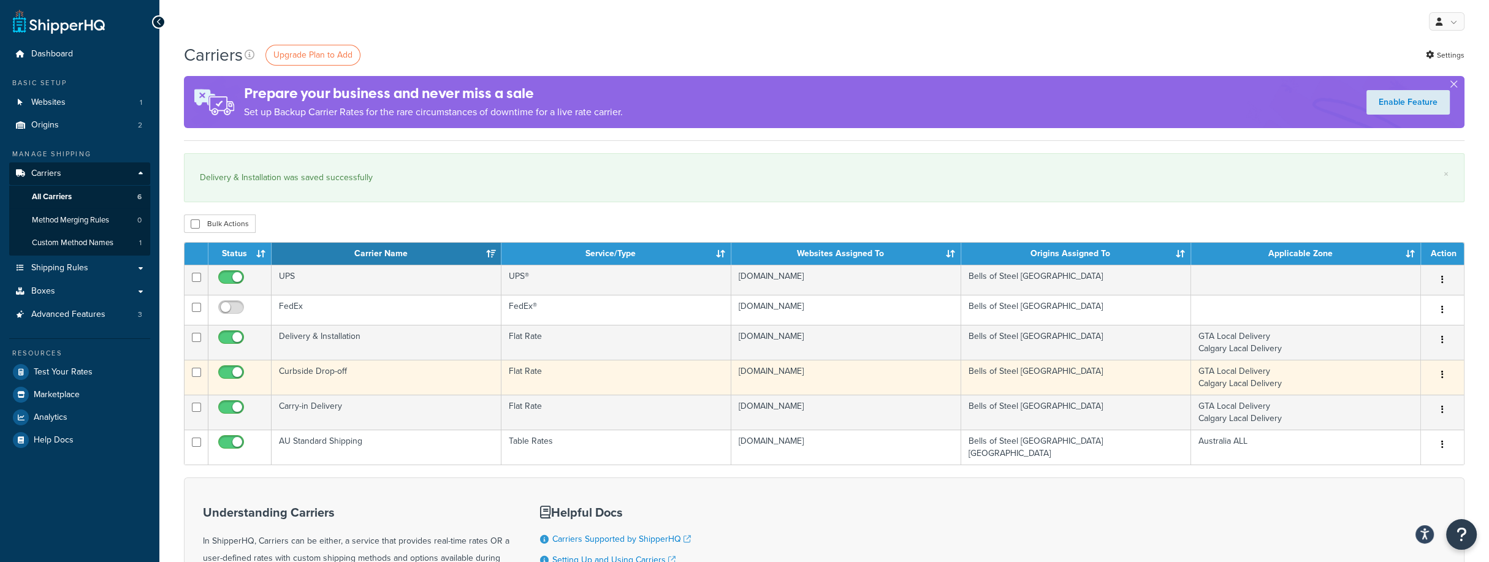
click at [334, 374] on td "Curbside Drop-off" at bounding box center [386, 377] width 230 height 35
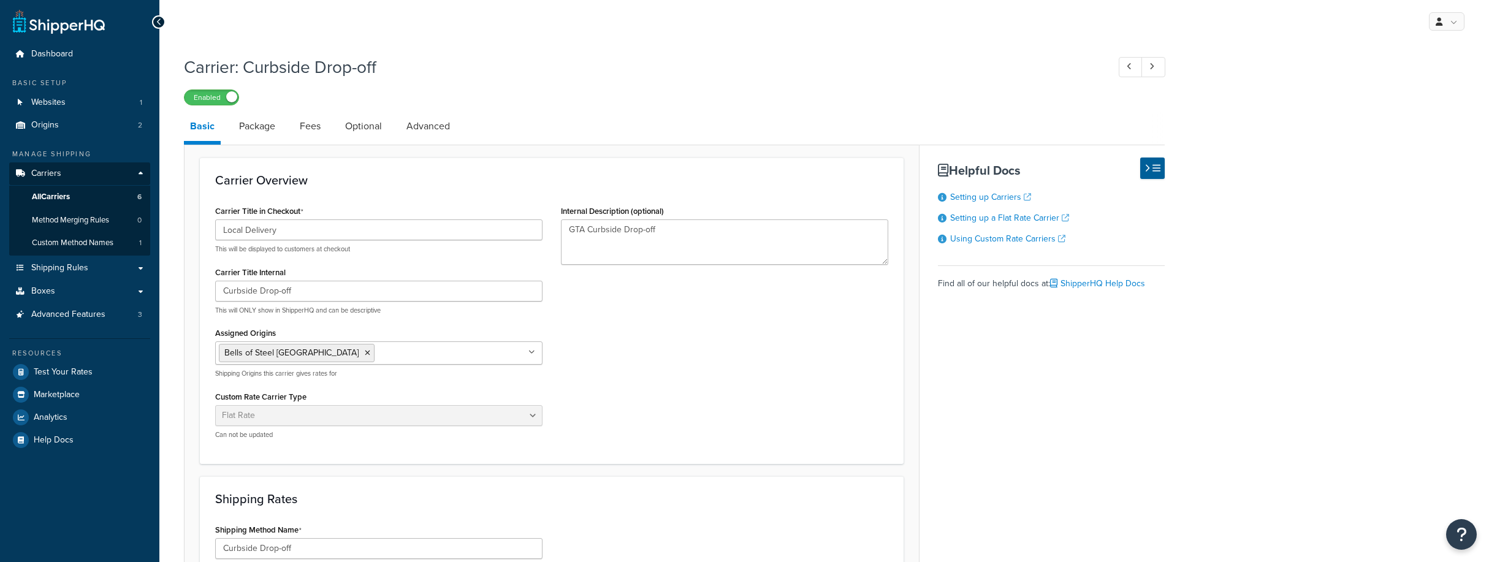
select select "flat"
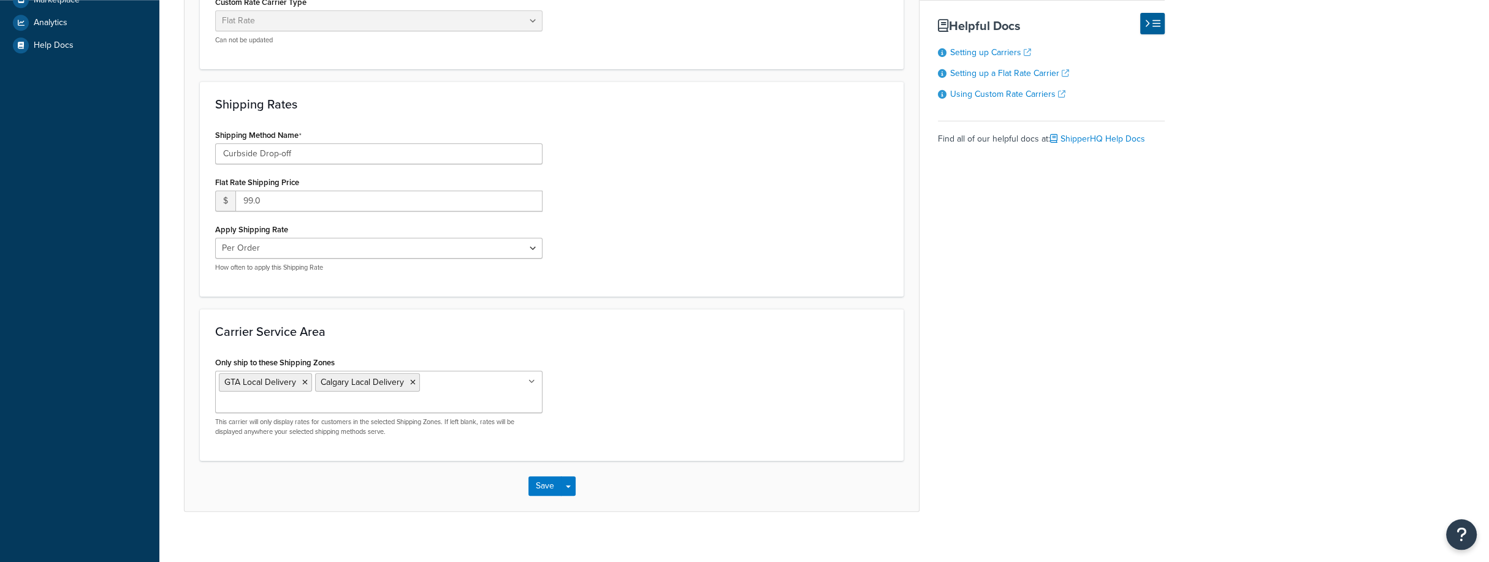
scroll to position [395, 0]
click at [249, 199] on input "99.0" at bounding box center [388, 200] width 307 height 21
type input "79.0"
click at [645, 252] on div "Shipping Method Name Curbside Drop-off Flat Rate Shipping Price $ 79.0 Apply Sh…" at bounding box center [551, 203] width 691 height 155
click at [547, 485] on button "Save" at bounding box center [544, 486] width 33 height 20
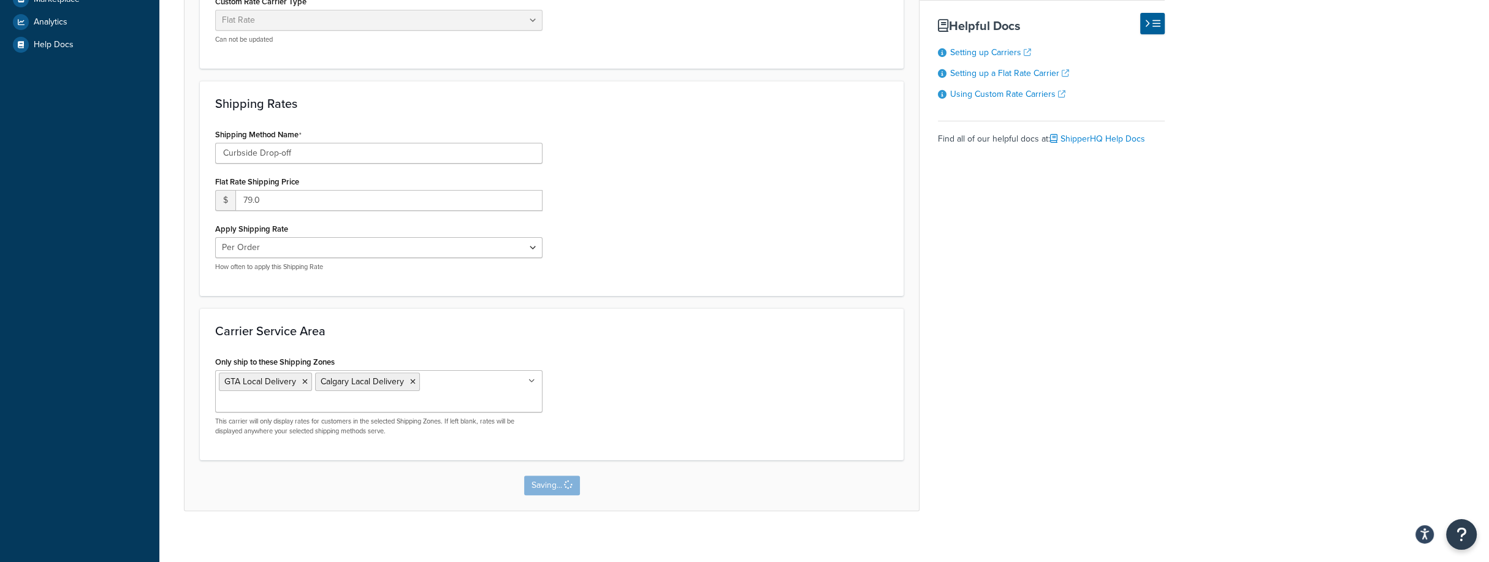
scroll to position [0, 0]
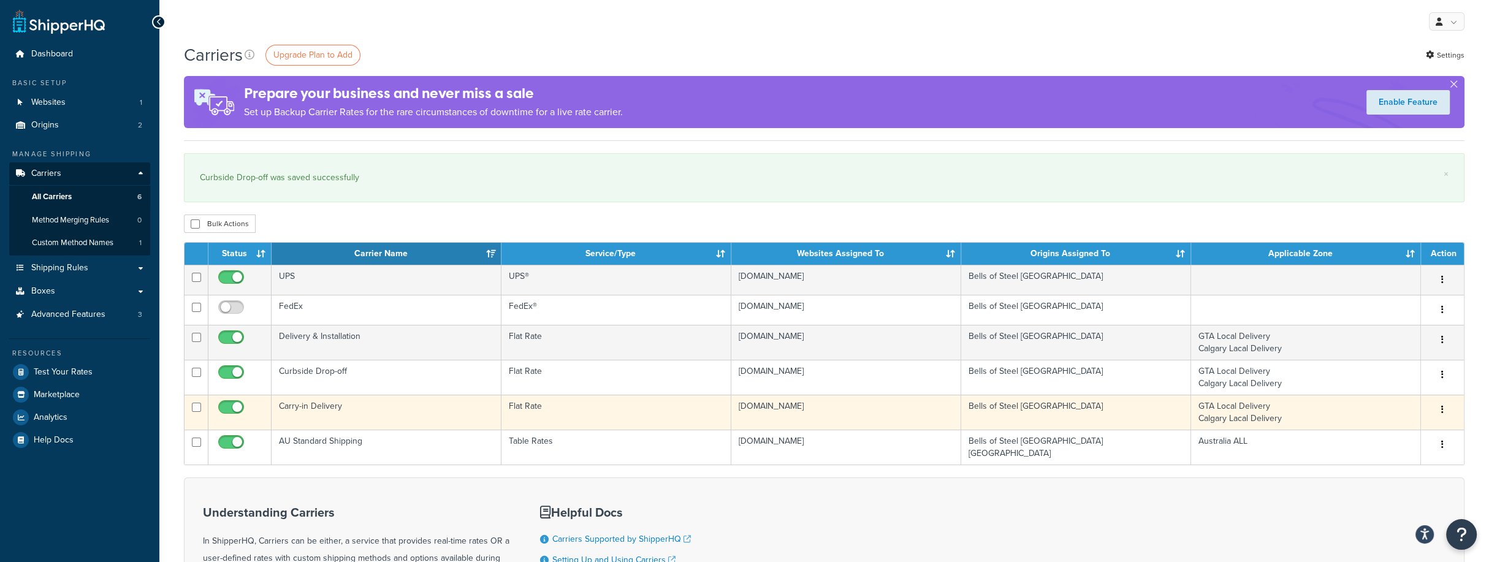
click at [326, 412] on td "Carry-in Delivery" at bounding box center [386, 412] width 230 height 35
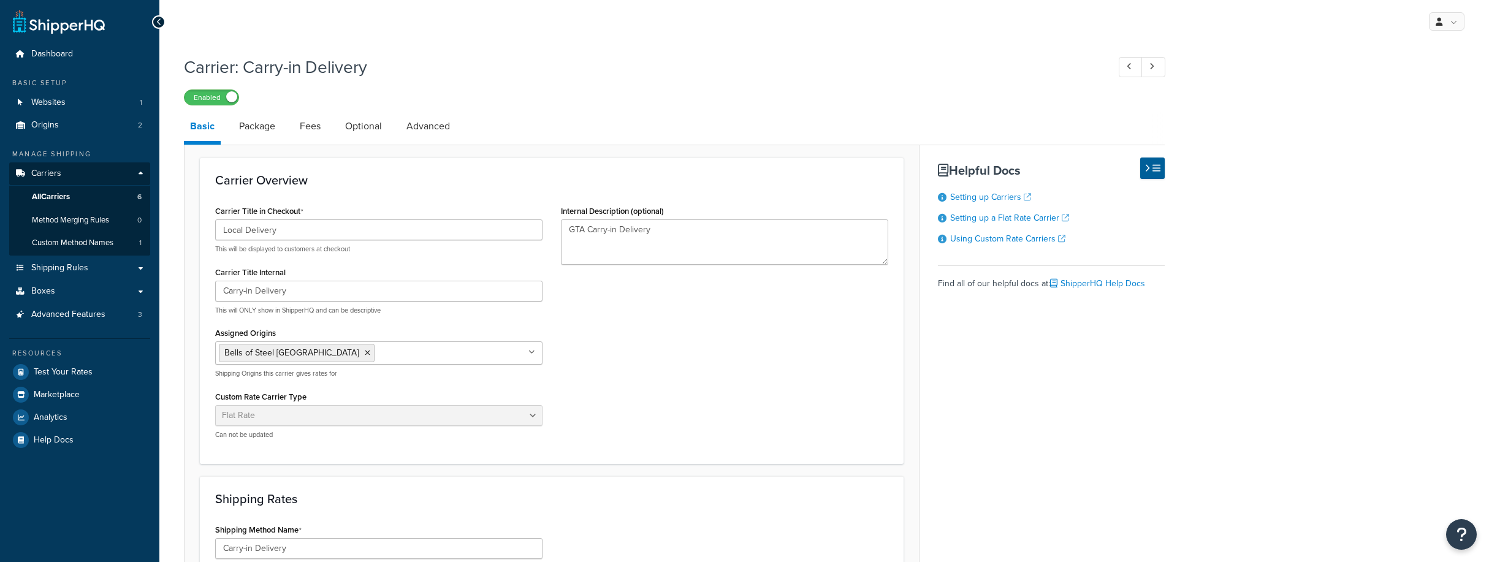
select select "flat"
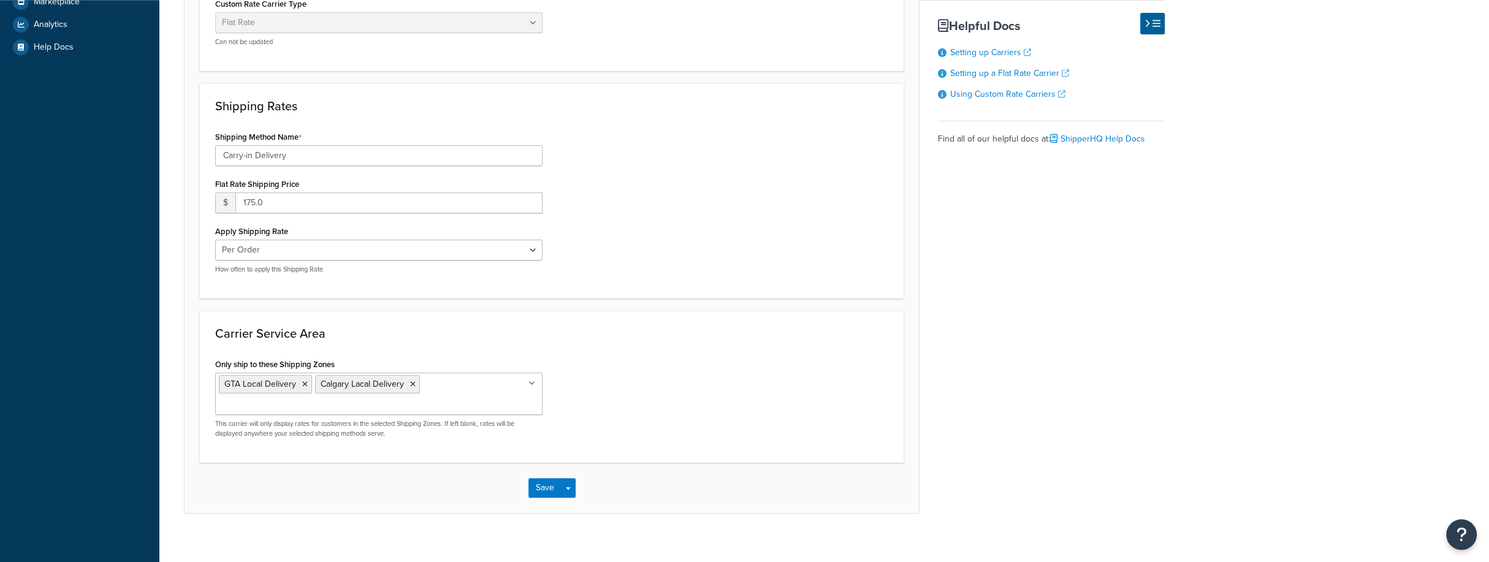
scroll to position [404, 0]
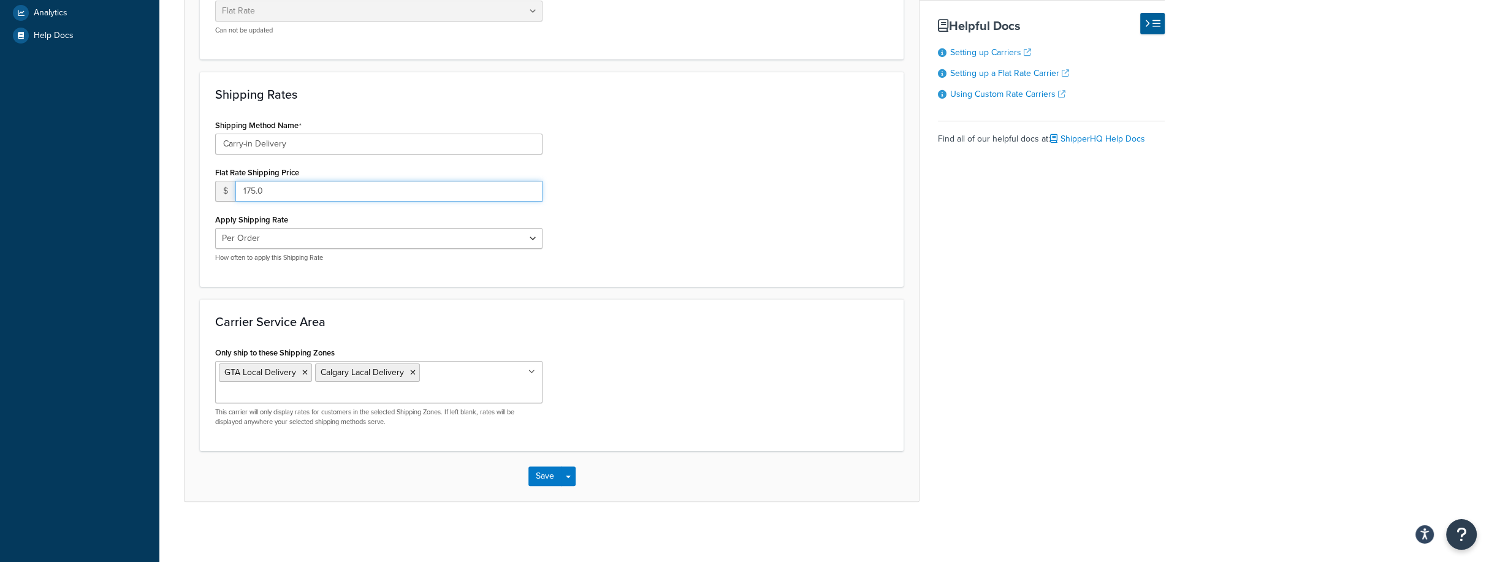
drag, startPoint x: 252, startPoint y: 188, endPoint x: 270, endPoint y: 188, distance: 17.2
click at [251, 188] on input "175.0" at bounding box center [388, 191] width 307 height 21
type input "140.0"
click at [673, 198] on div "Shipping Method Name Carry-in Delivery Flat Rate Shipping Price $ 140.0 Apply S…" at bounding box center [551, 193] width 691 height 155
click at [540, 468] on button "Save" at bounding box center [544, 476] width 33 height 20
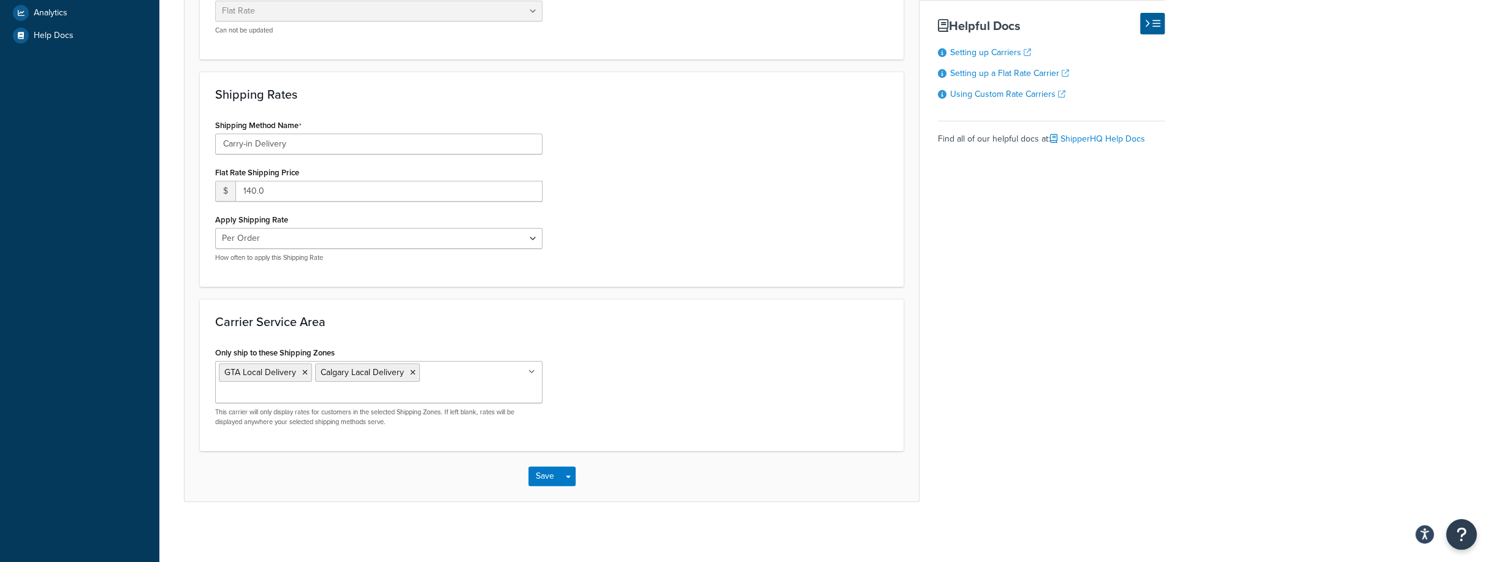
scroll to position [0, 0]
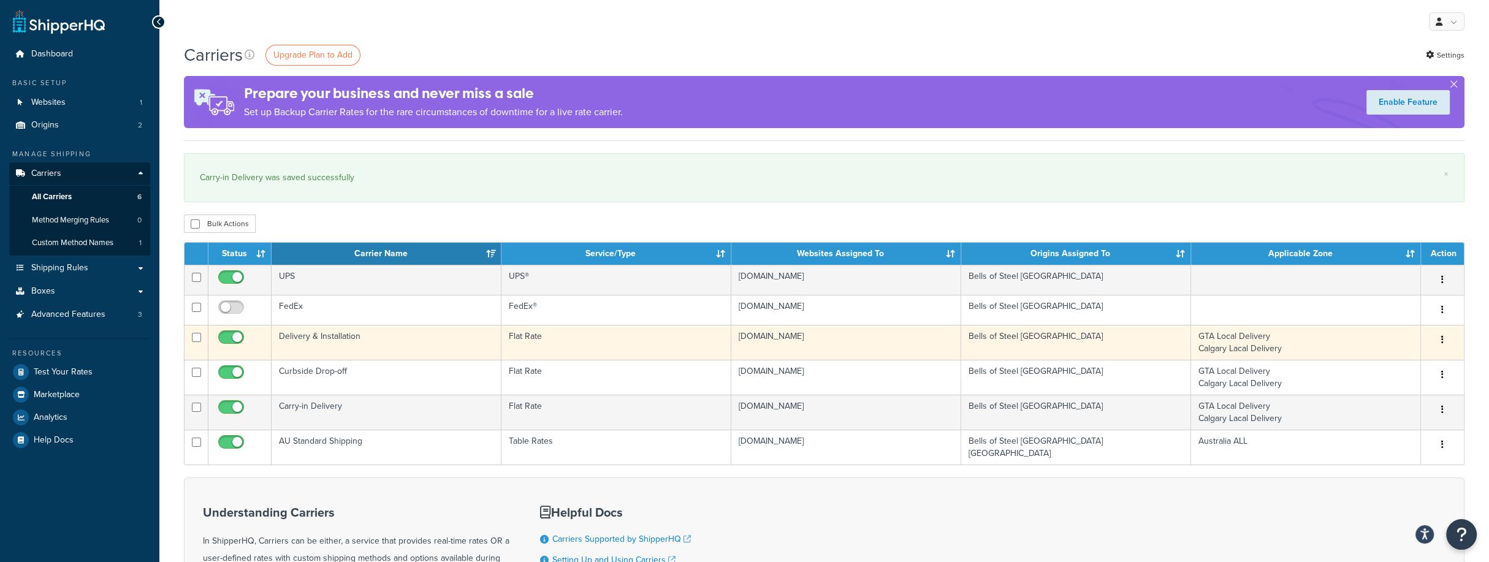
click at [355, 337] on td "Delivery & Installation" at bounding box center [386, 342] width 230 height 35
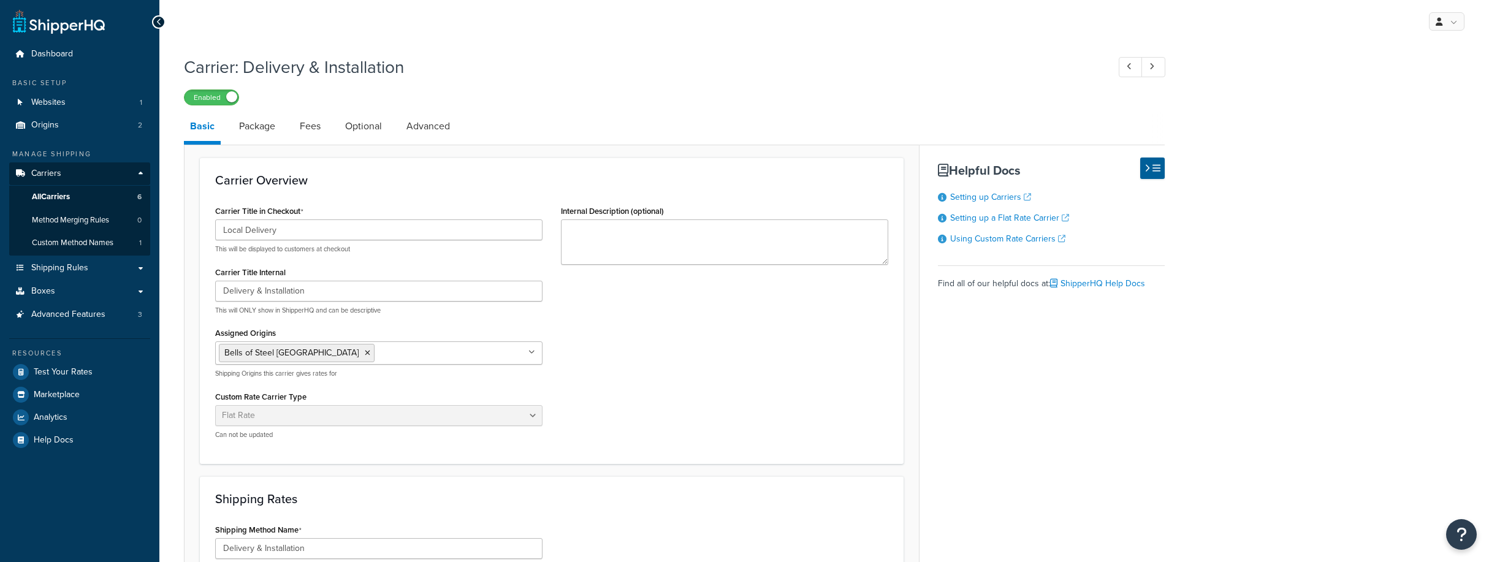
select select "flat"
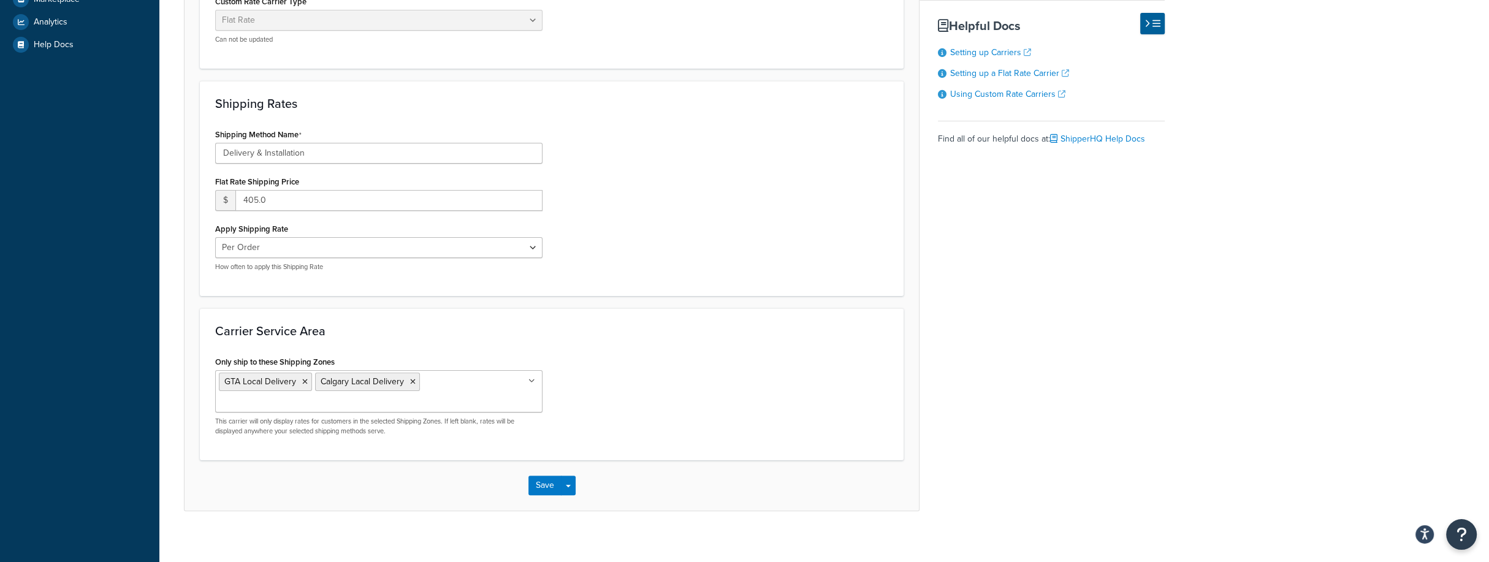
scroll to position [404, 0]
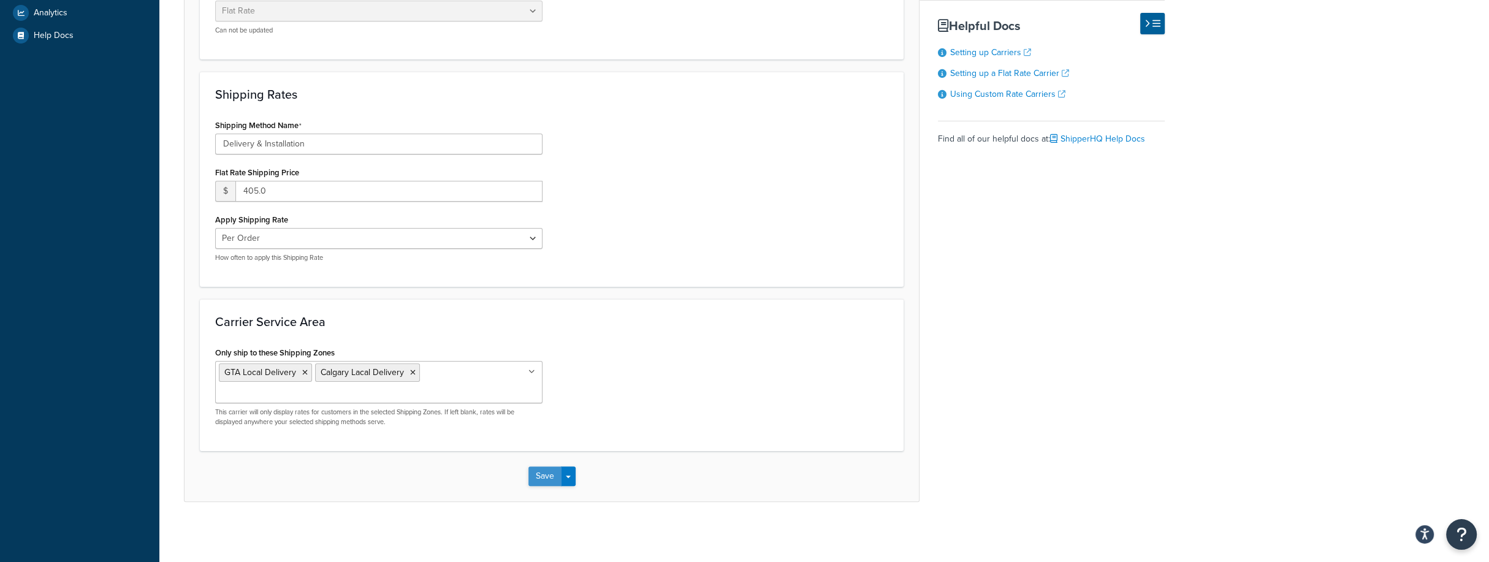
click at [542, 471] on button "Save" at bounding box center [544, 476] width 33 height 20
